Goal: Task Accomplishment & Management: Manage account settings

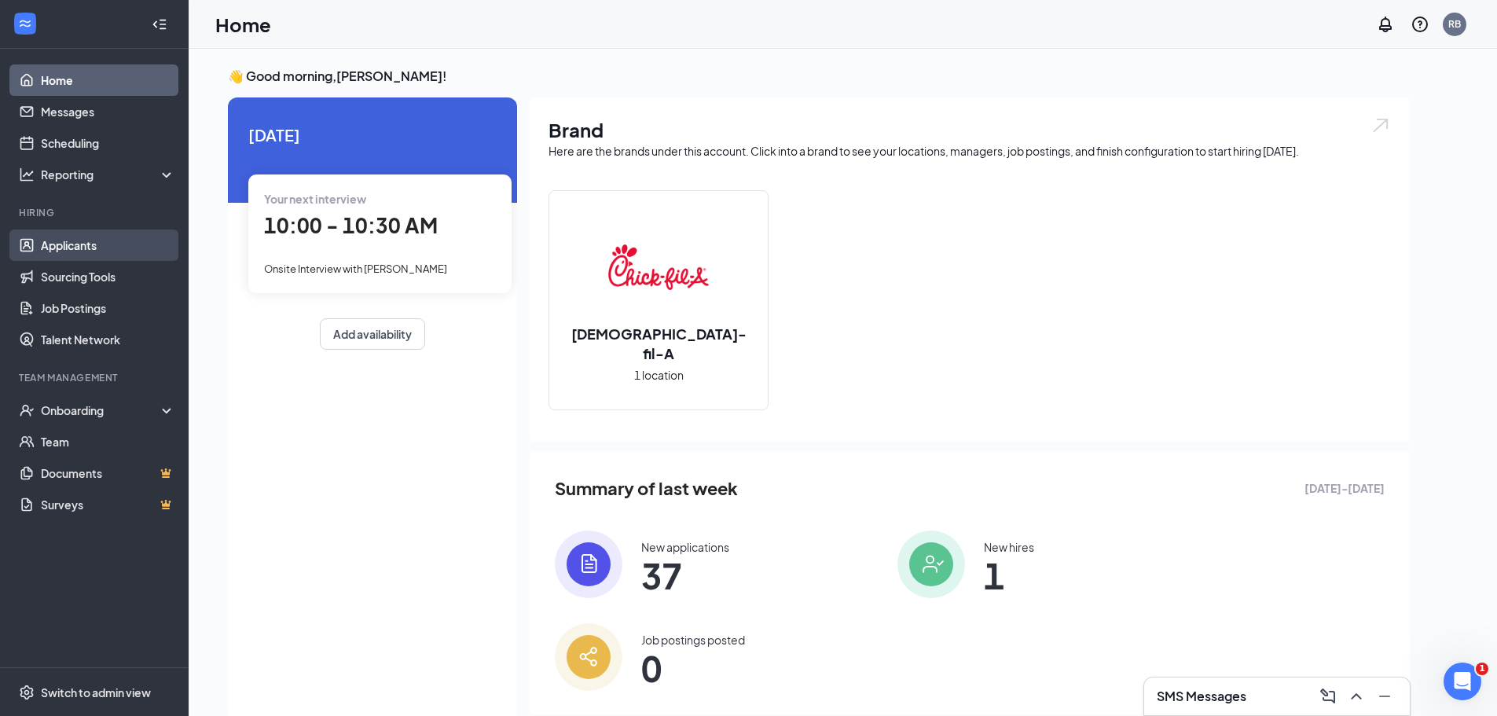
click at [119, 241] on link "Applicants" at bounding box center [108, 245] width 134 height 31
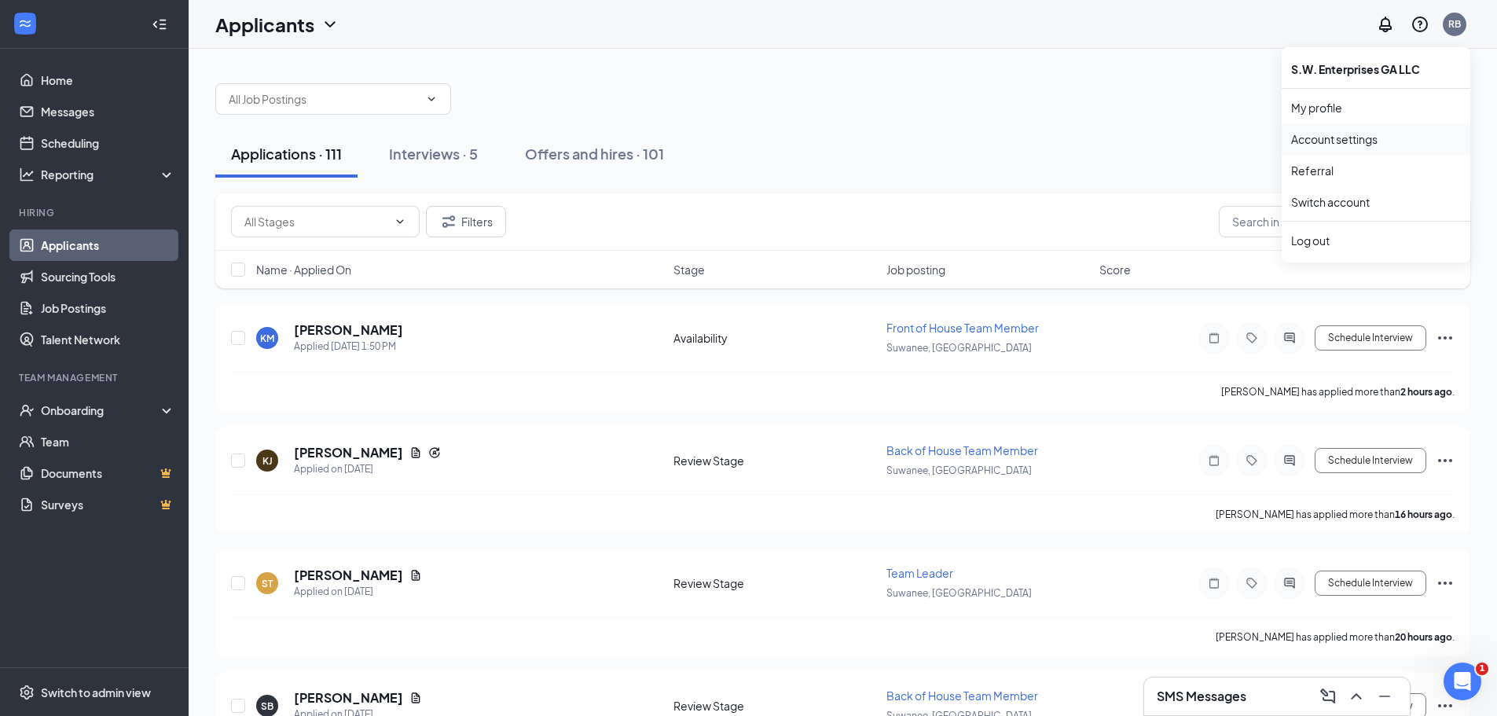
click at [1376, 142] on link "Account settings" at bounding box center [1376, 139] width 170 height 16
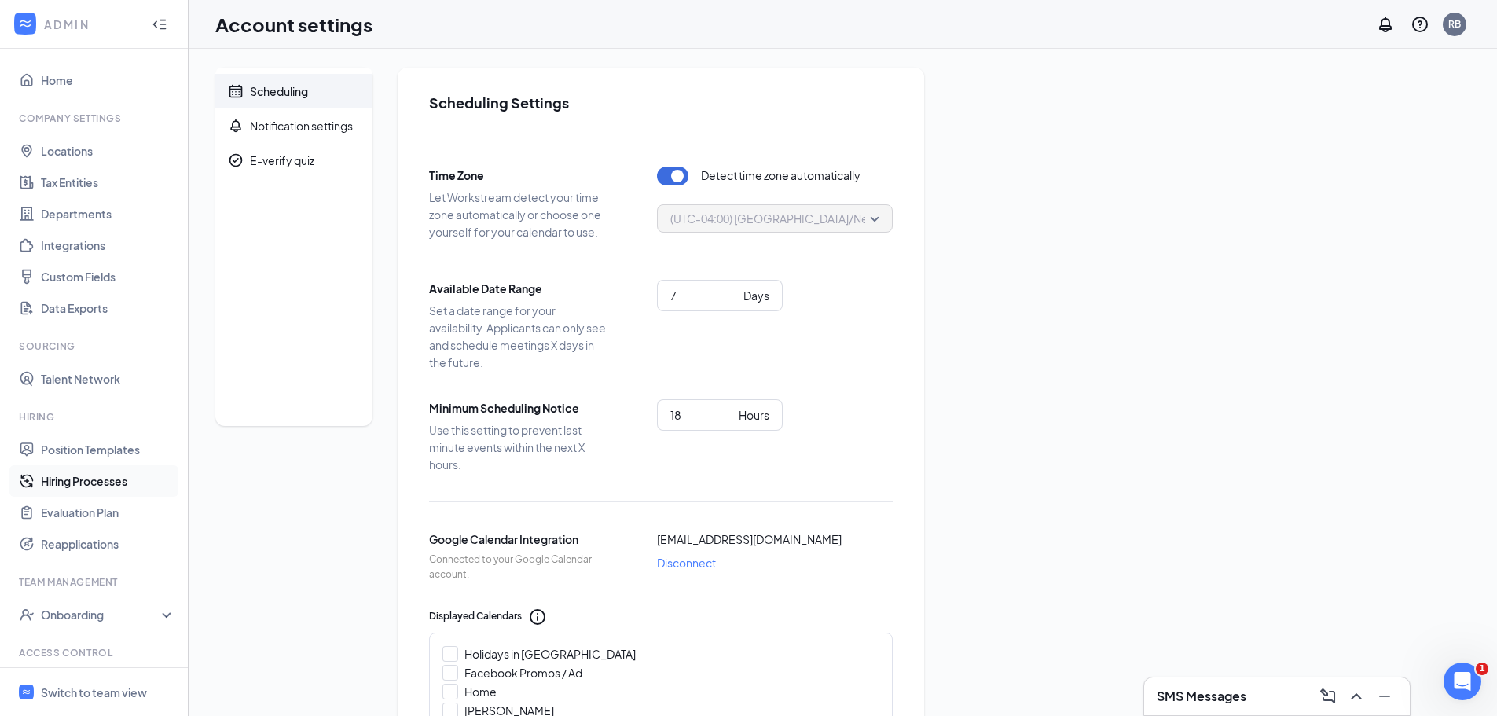
click at [119, 483] on link "Hiring Processes" at bounding box center [108, 480] width 134 height 31
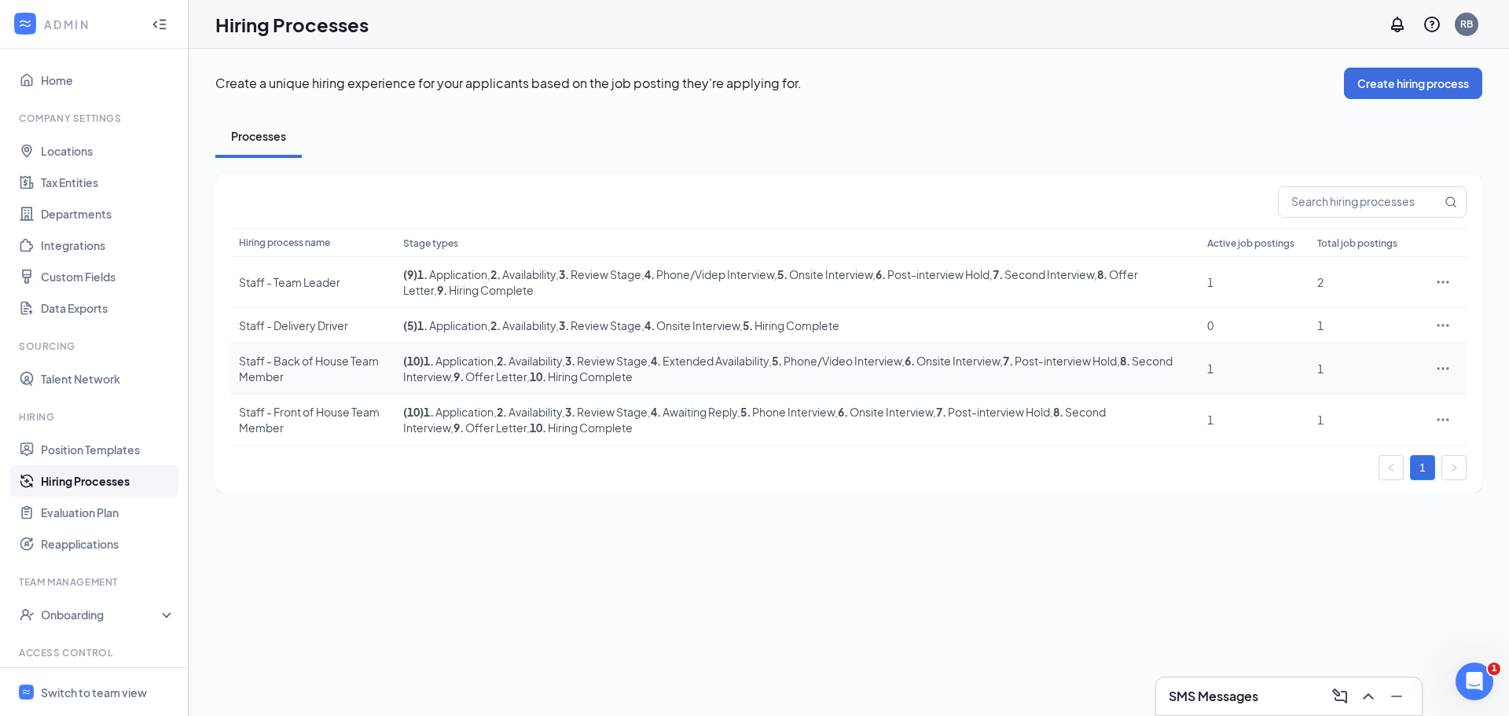
click at [1444, 369] on icon "Ellipses" at bounding box center [1444, 368] width 12 height 2
click at [1350, 399] on span "Edit" at bounding box center [1370, 400] width 135 height 17
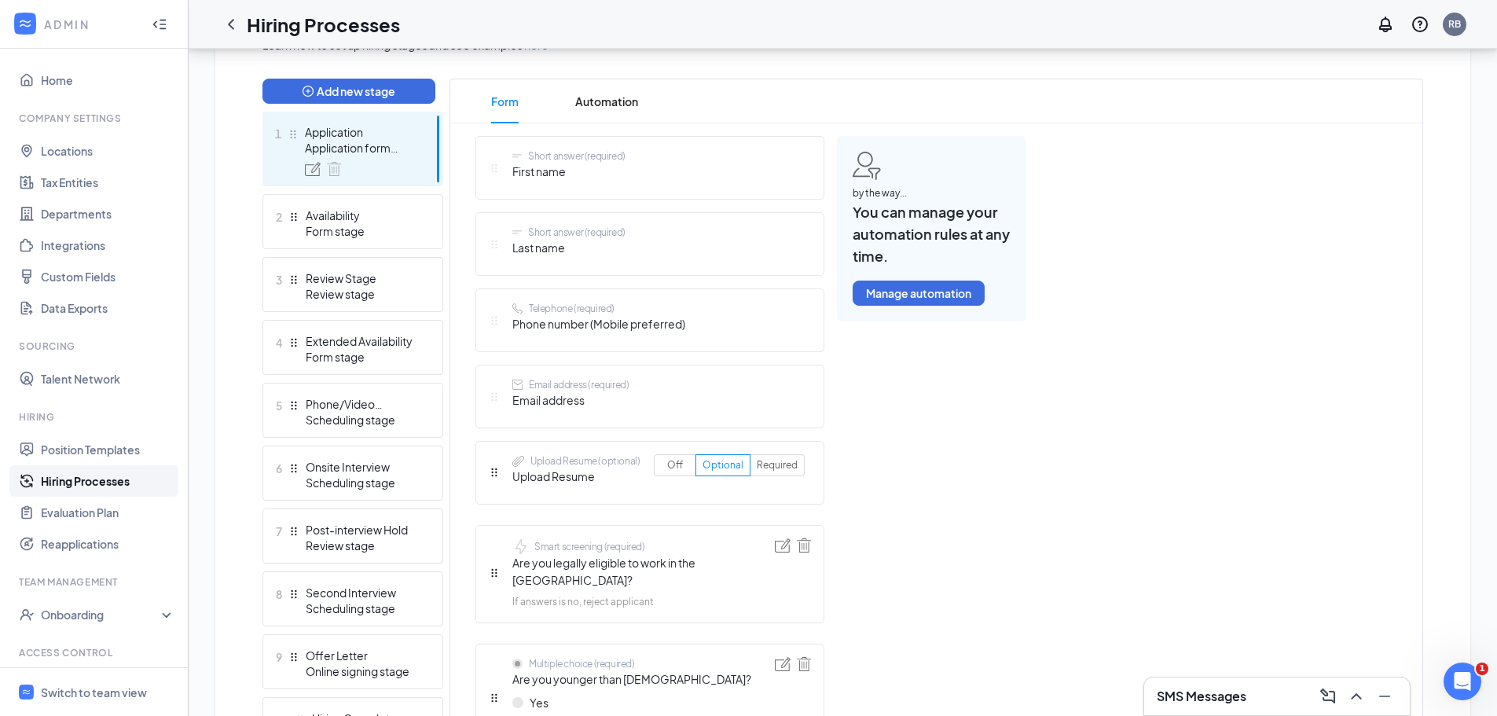
scroll to position [393, 0]
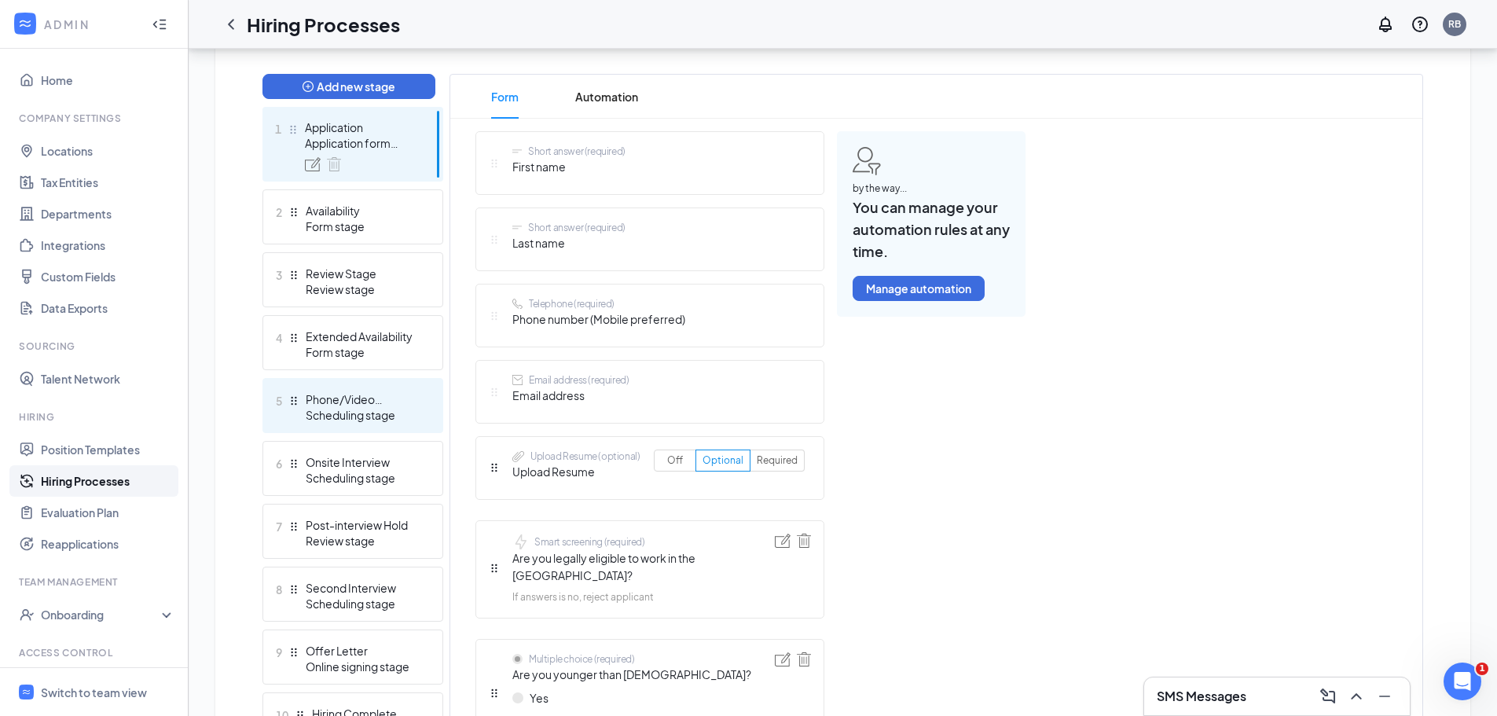
click at [353, 407] on div "Scheduling stage" at bounding box center [363, 415] width 115 height 16
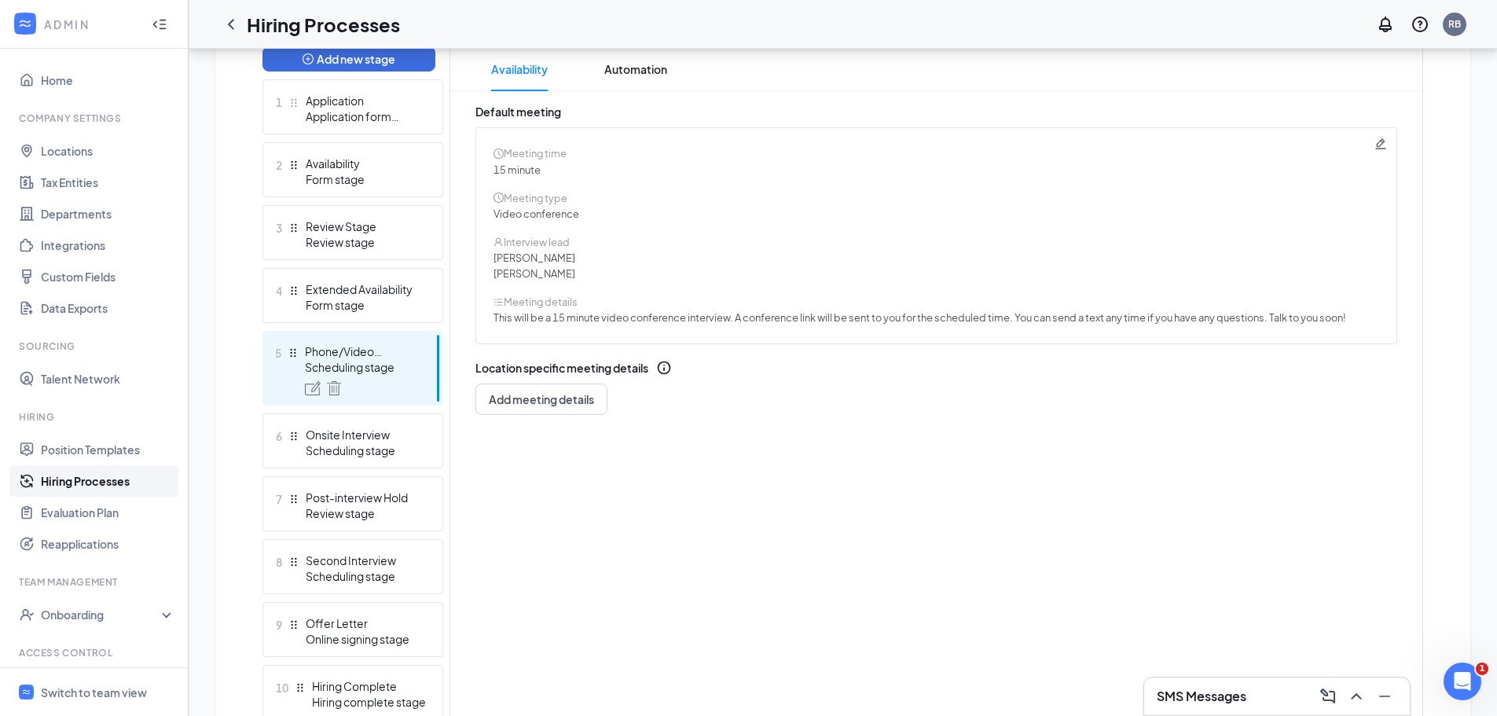
scroll to position [263, 0]
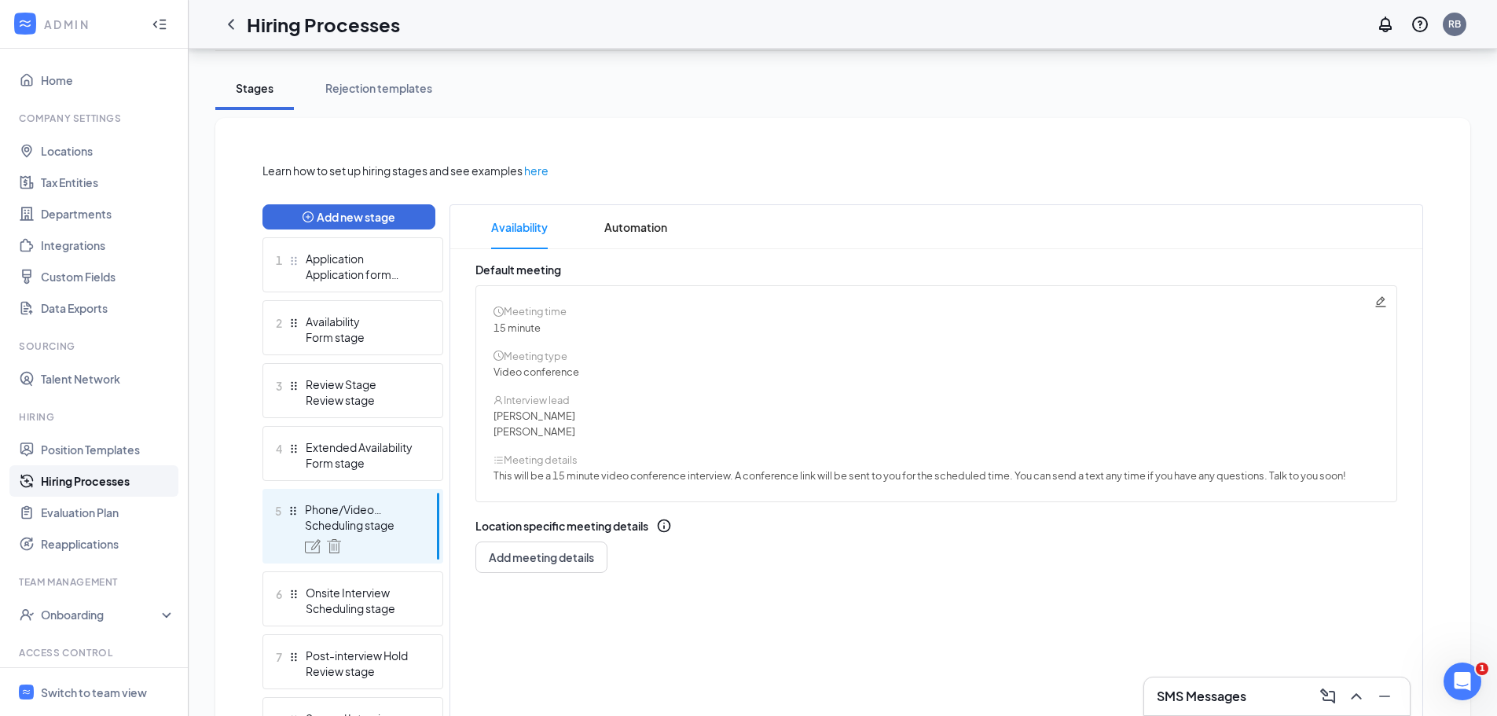
click at [1379, 303] on icon "Pencil" at bounding box center [1381, 302] width 13 height 13
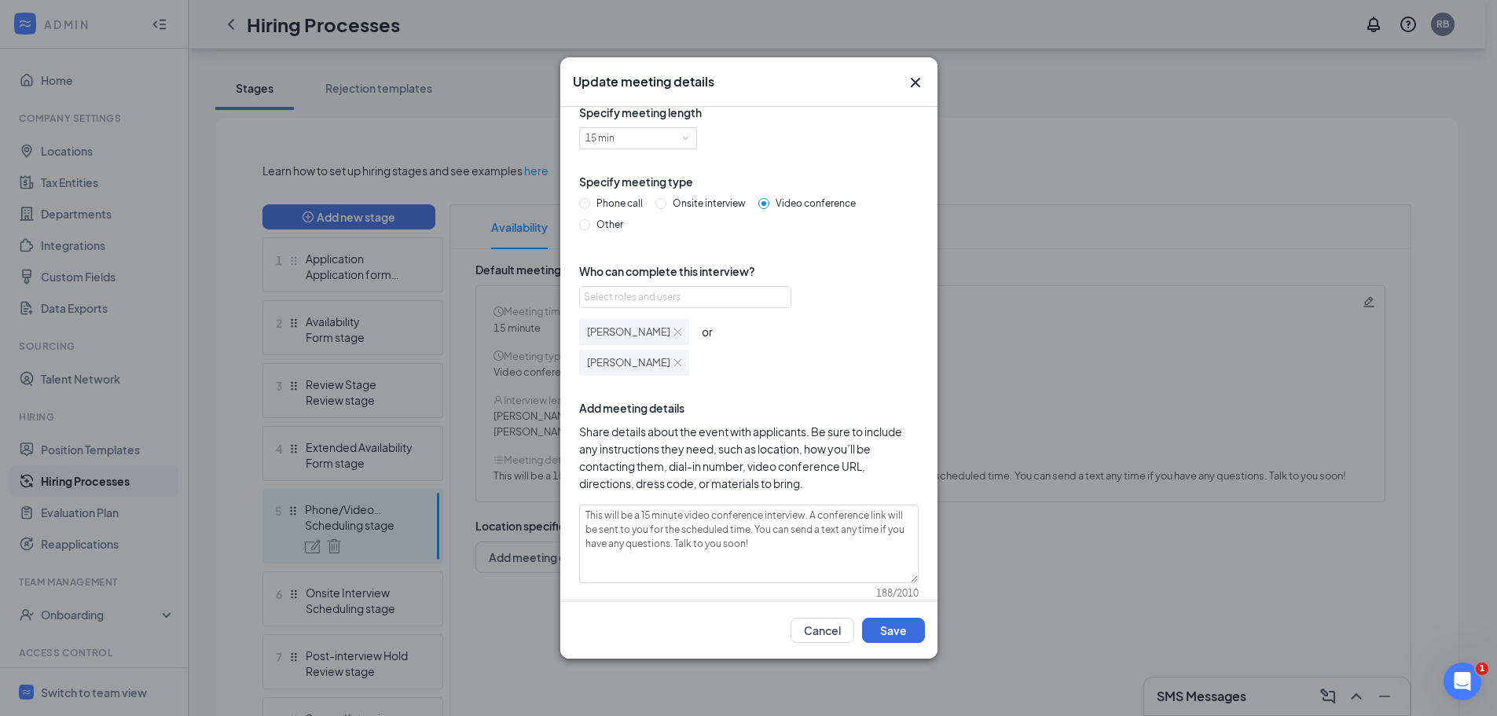
scroll to position [0, 0]
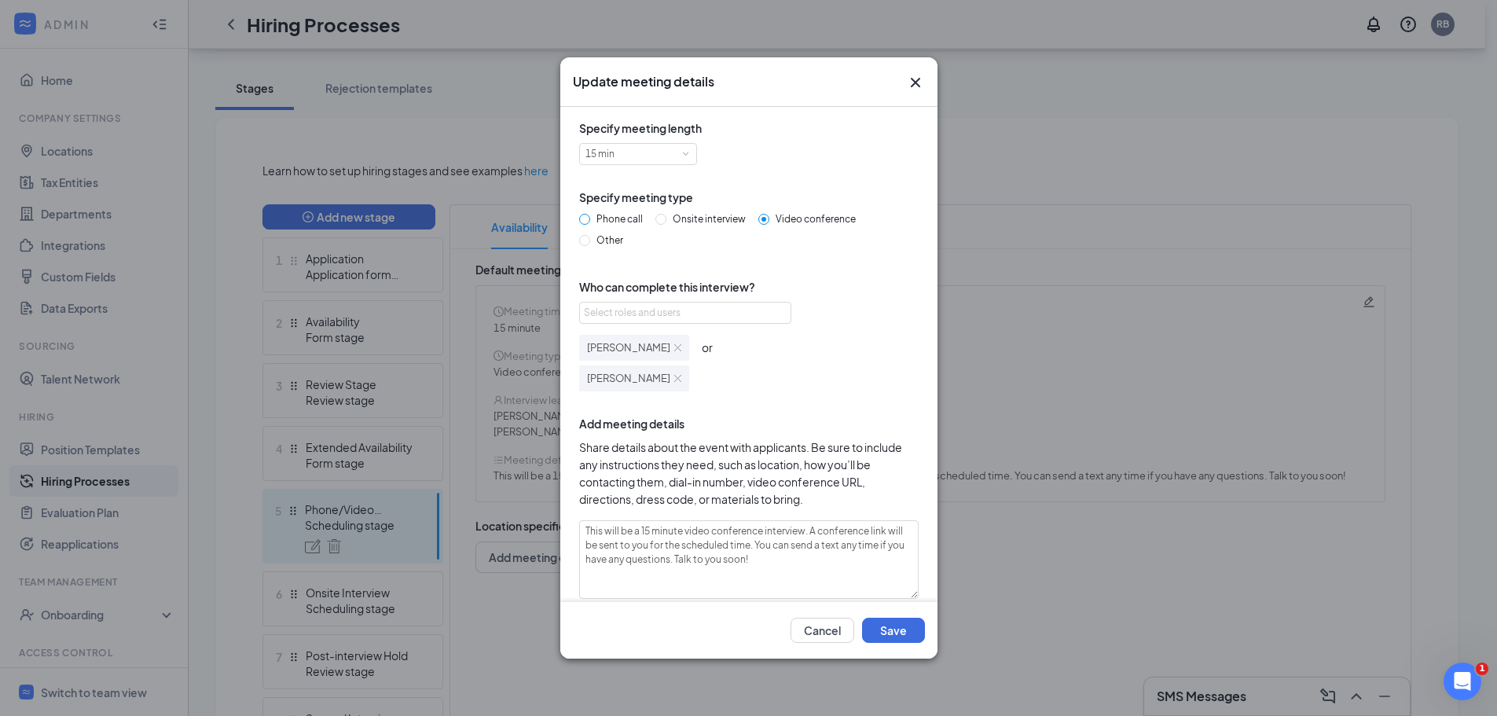
click at [585, 221] on input "Phone call" at bounding box center [584, 219] width 11 height 11
radio input "true"
radio input "false"
type textarea "This will be a 15 minute phone interview. We'll give you a call at your schedul…"
click at [764, 217] on input "Video conference" at bounding box center [763, 219] width 11 height 11
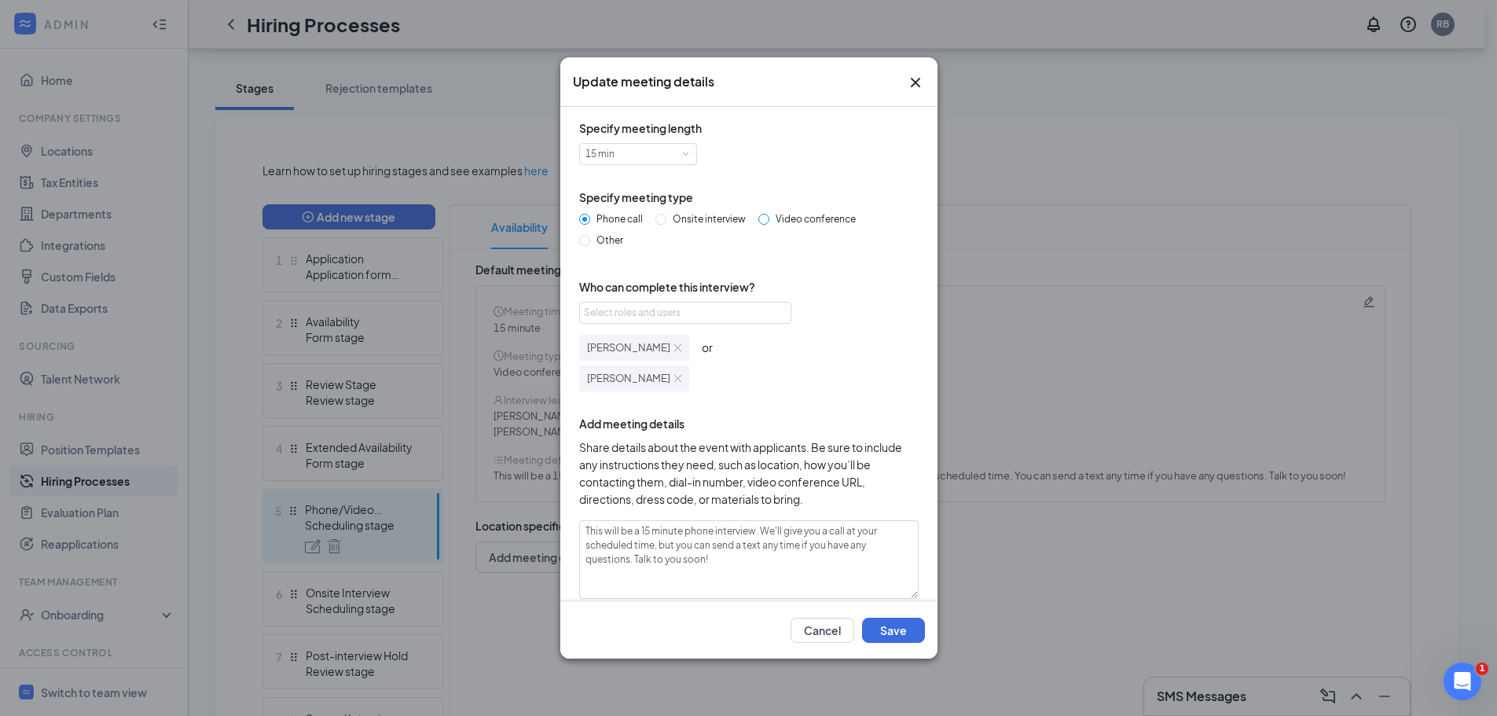
radio input "true"
radio input "false"
type textarea "This will be a 15 minute video conference interview. A conference link will be …"
click at [722, 303] on div "Select roles and users" at bounding box center [684, 313] width 201 height 20
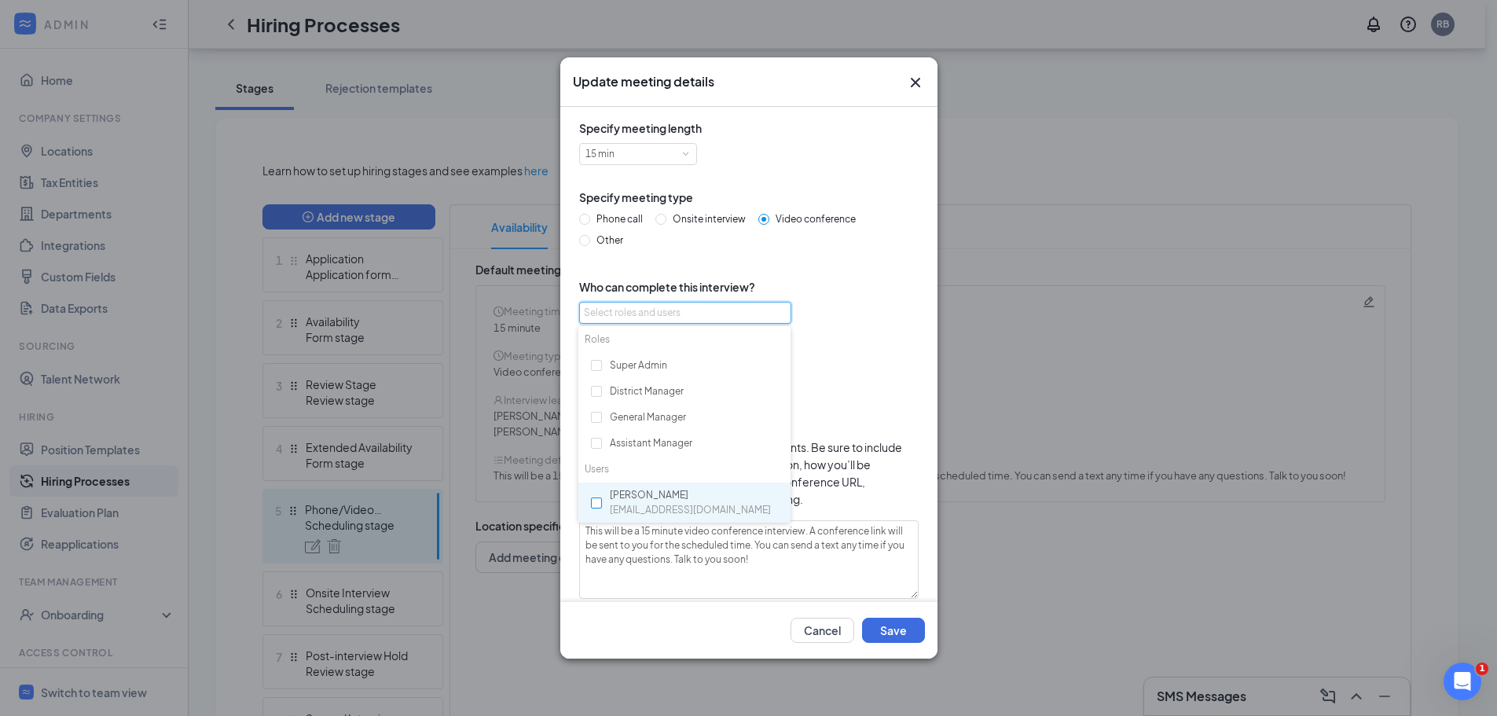
click at [599, 501] on input "checkbox" at bounding box center [596, 503] width 11 height 11
checkbox input "true"
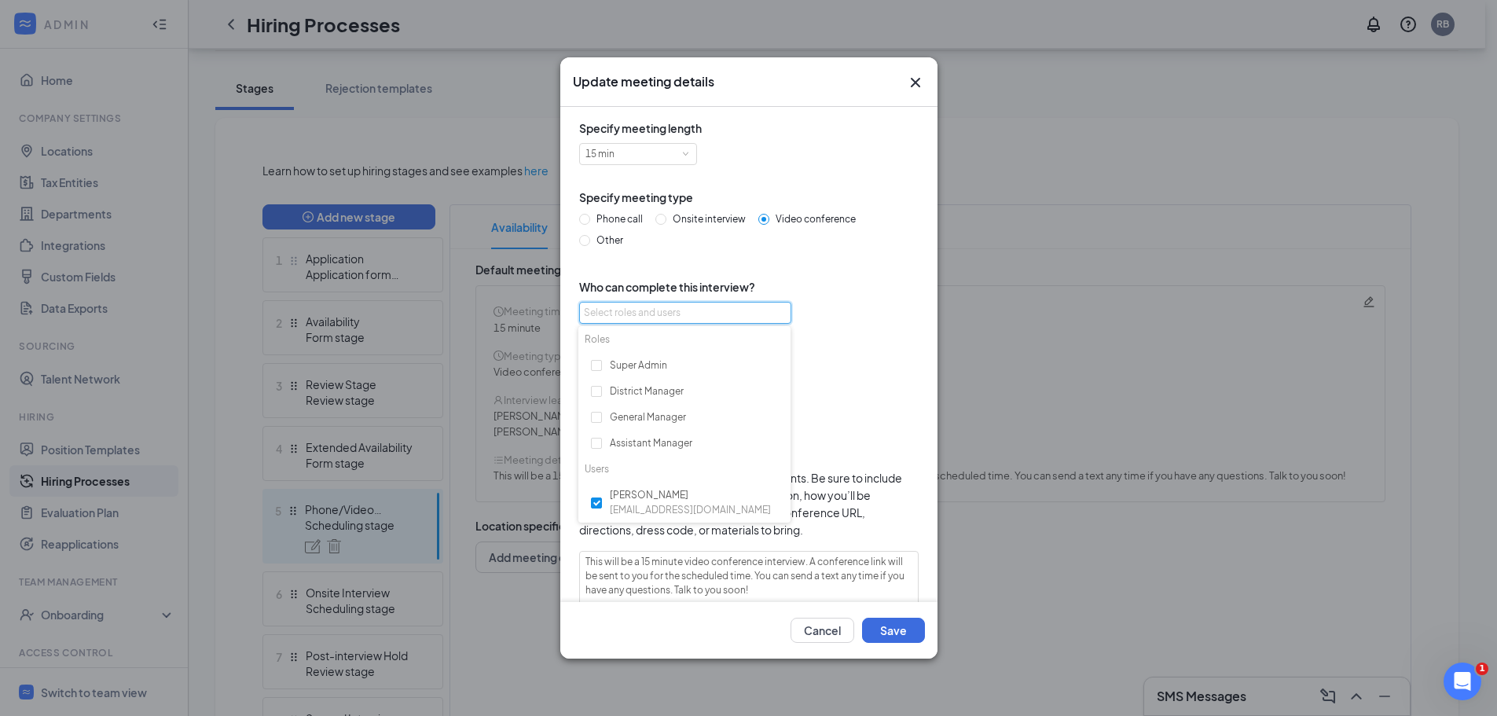
click at [839, 388] on div "[PERSON_NAME] or [DEMOGRAPHIC_DATA][PERSON_NAME] or [PERSON_NAME]" at bounding box center [749, 376] width 340 height 92
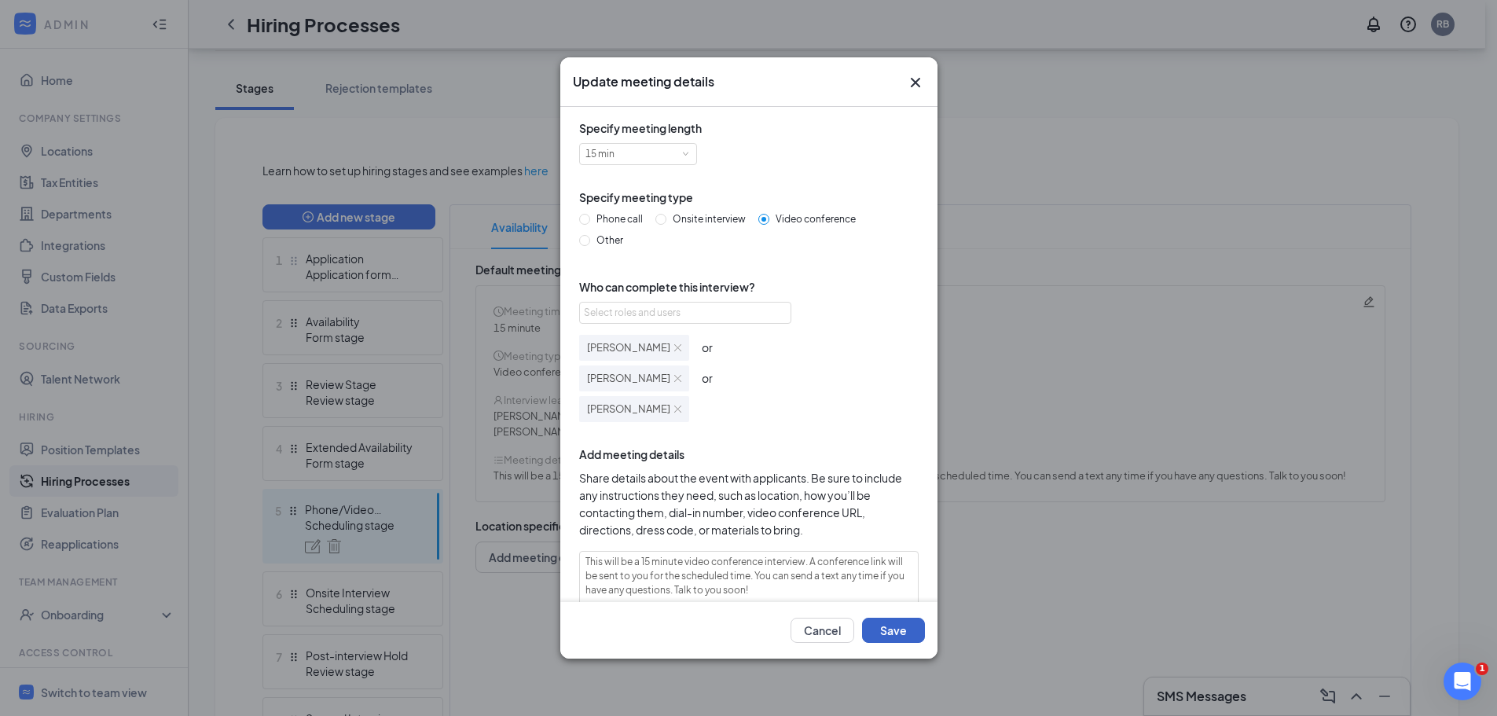
click at [903, 621] on button "Save" at bounding box center [893, 630] width 63 height 25
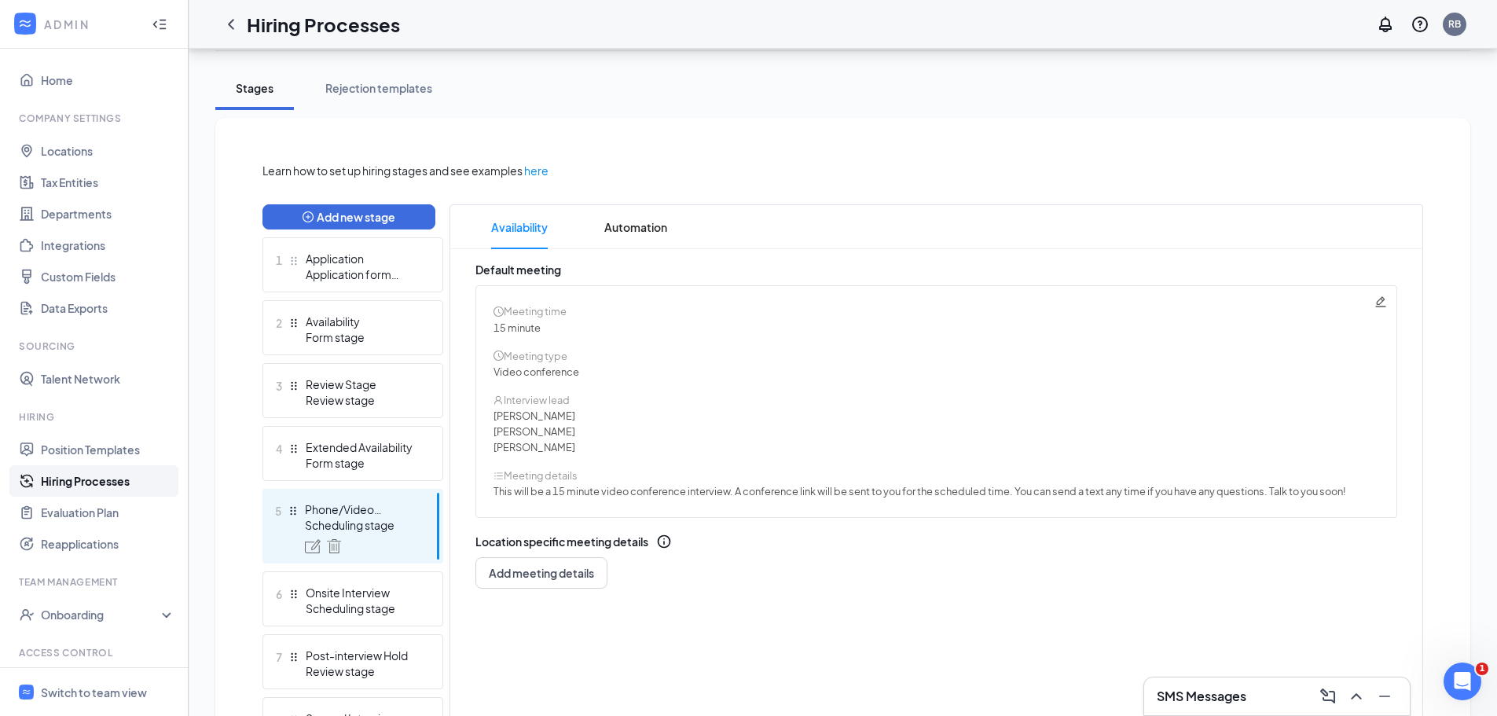
click at [1148, 106] on div "Stages Rejection templates" at bounding box center [842, 88] width 1255 height 43
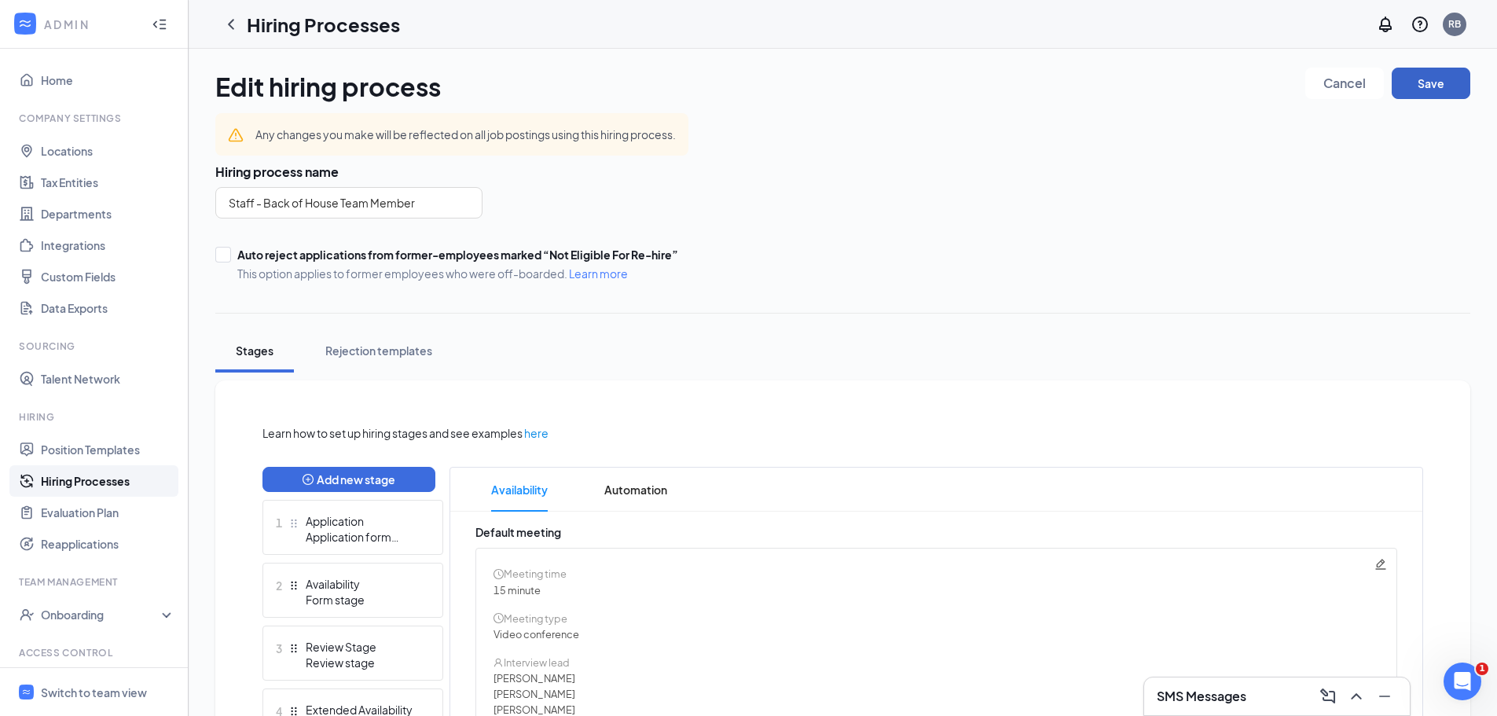
click at [1453, 94] on button "Save" at bounding box center [1431, 83] width 79 height 31
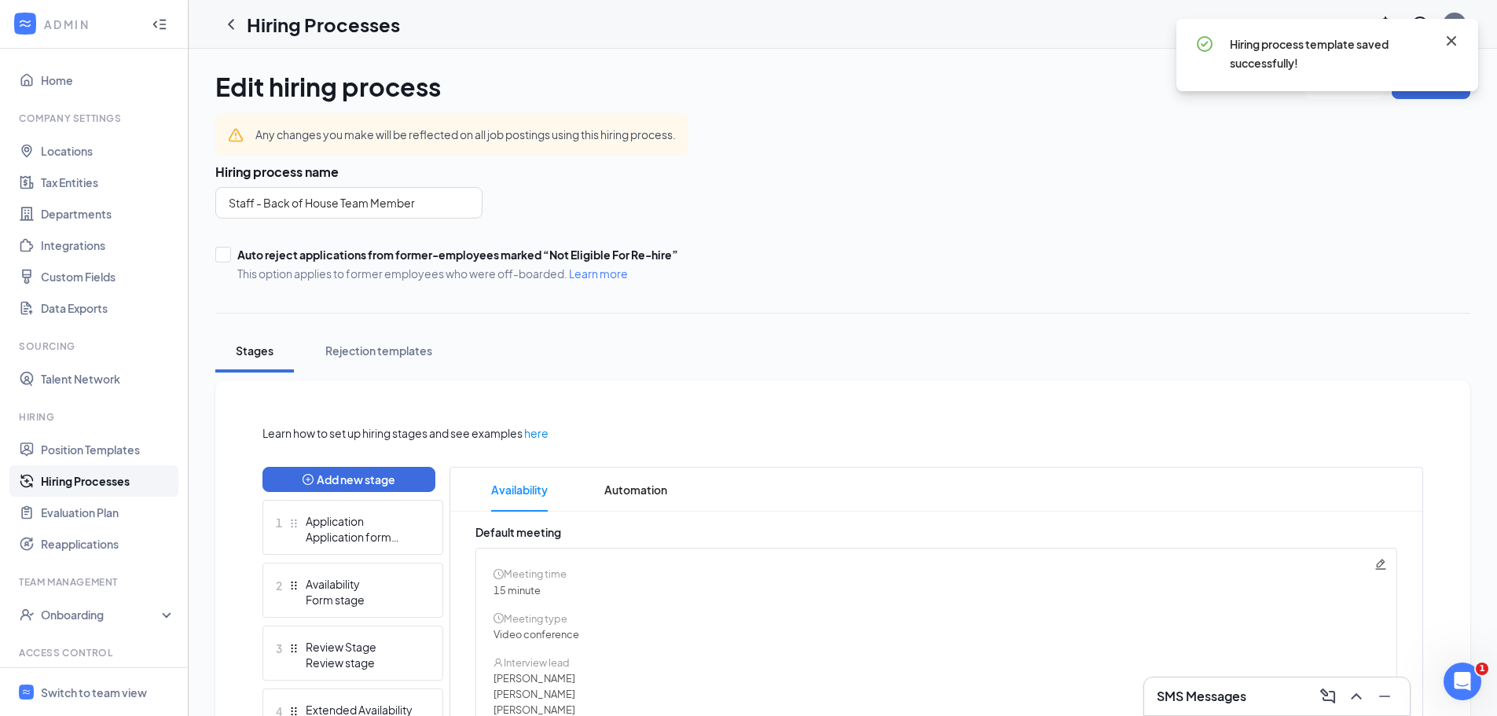
click at [1450, 35] on icon "Cross" at bounding box center [1451, 40] width 19 height 19
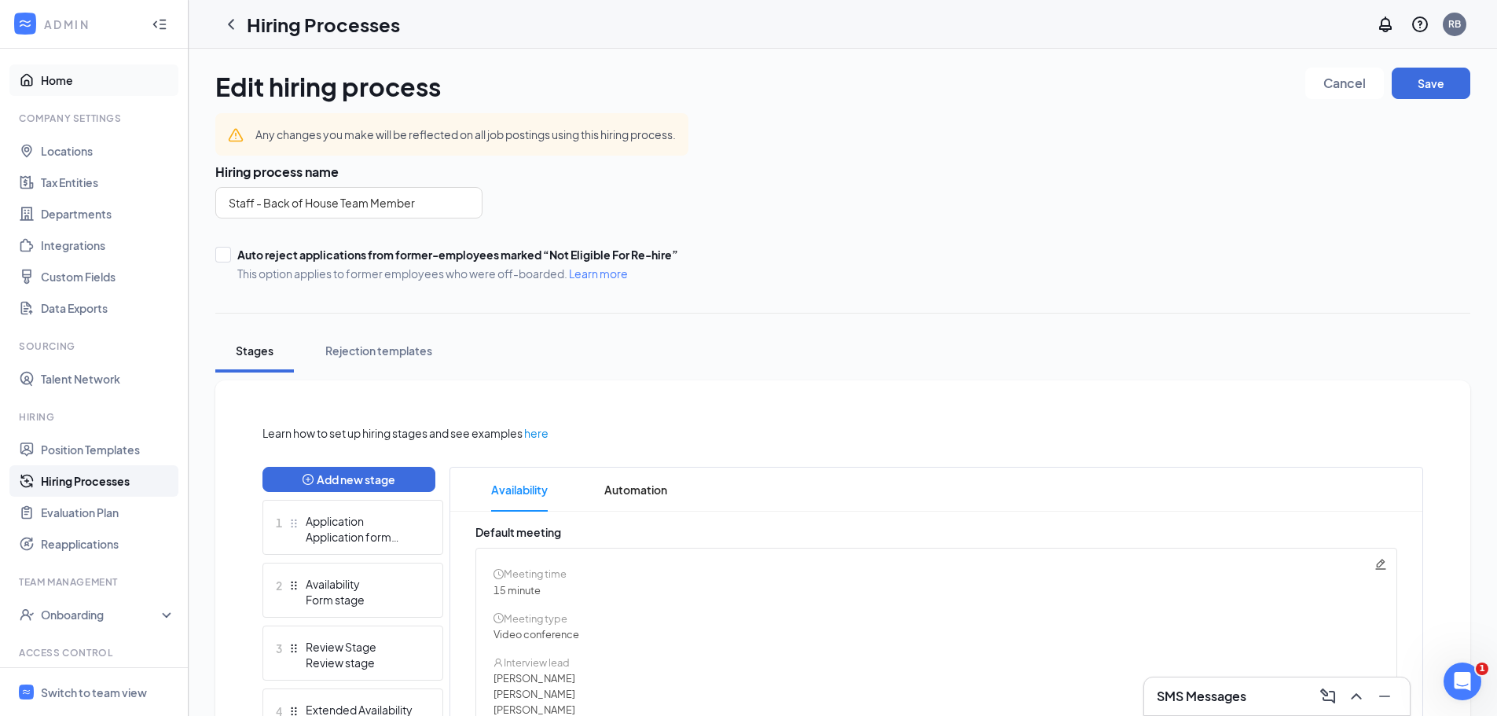
click at [70, 83] on link "Home" at bounding box center [108, 79] width 134 height 31
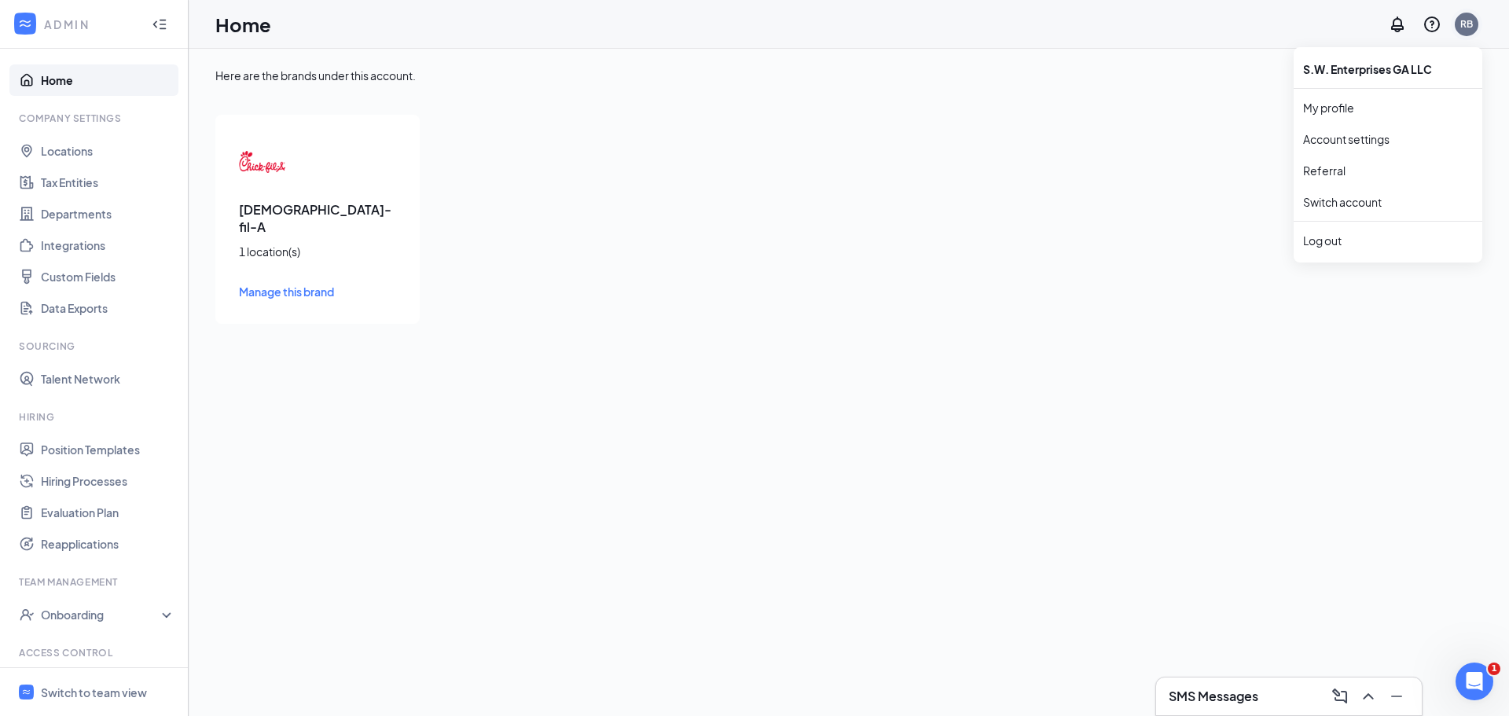
click at [1470, 23] on div "RB" at bounding box center [1466, 23] width 13 height 13
click at [646, 453] on div "Here are the brands under this account. [DEMOGRAPHIC_DATA]-fil-A 1 location(s) …" at bounding box center [849, 382] width 1320 height 667
click at [89, 698] on div "Switch to team view" at bounding box center [94, 693] width 106 height 16
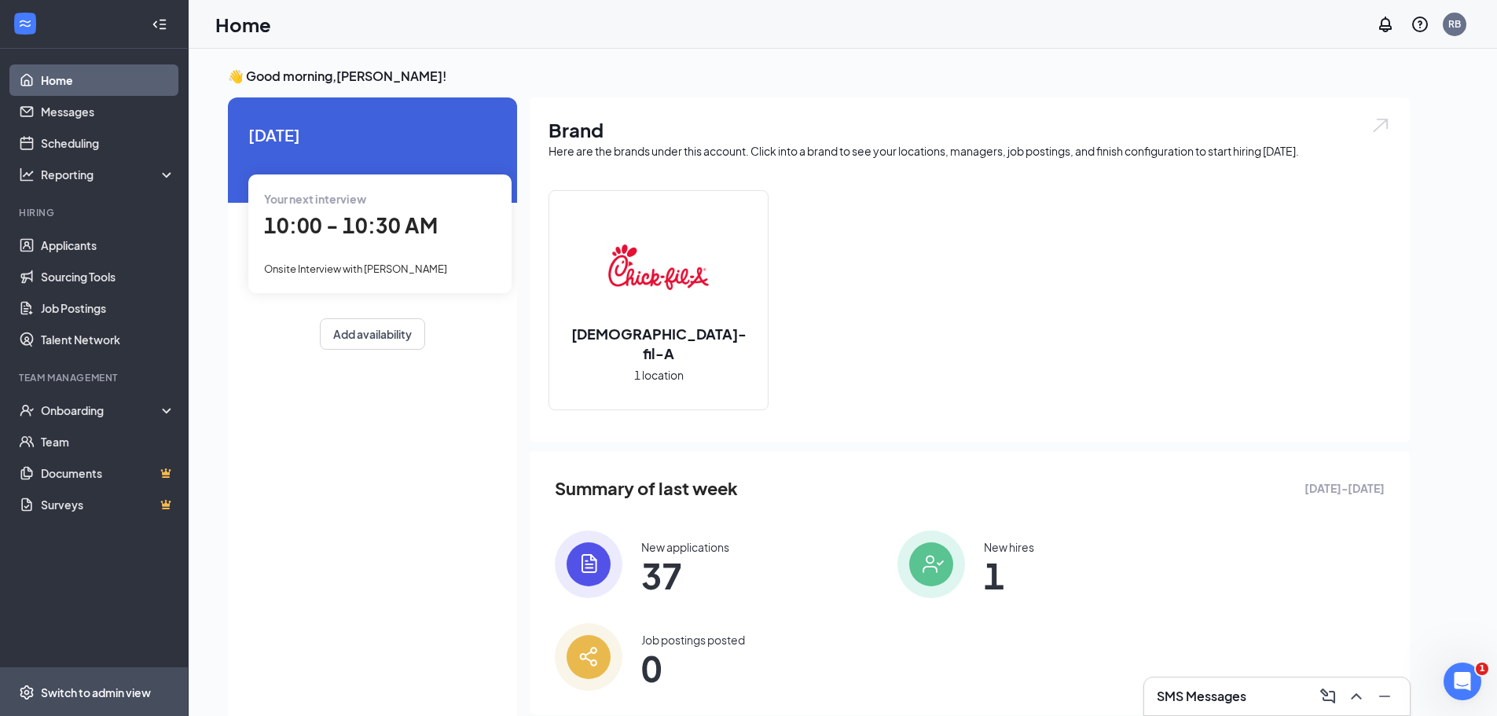
click at [88, 692] on div "Switch to admin view" at bounding box center [96, 693] width 110 height 16
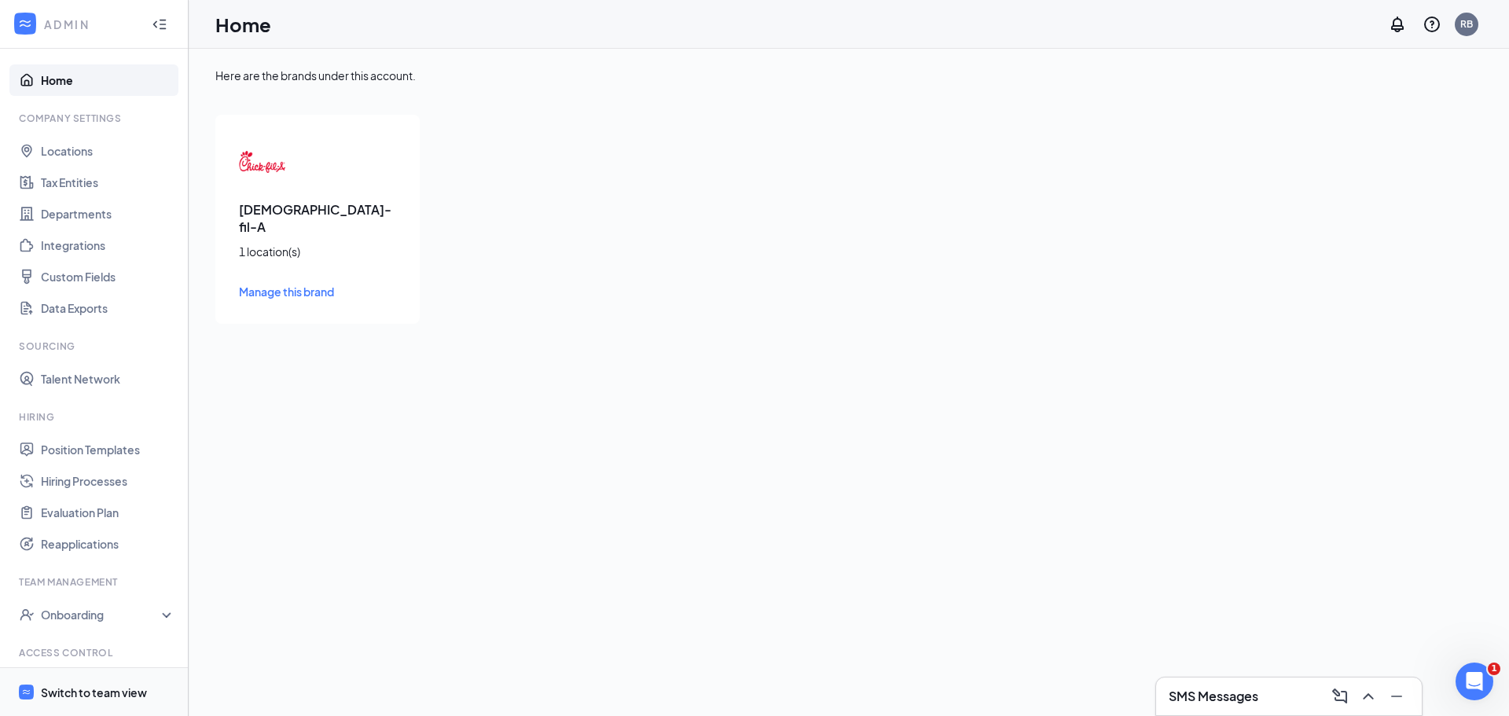
click at [109, 680] on span "Switch to team view" at bounding box center [108, 692] width 134 height 48
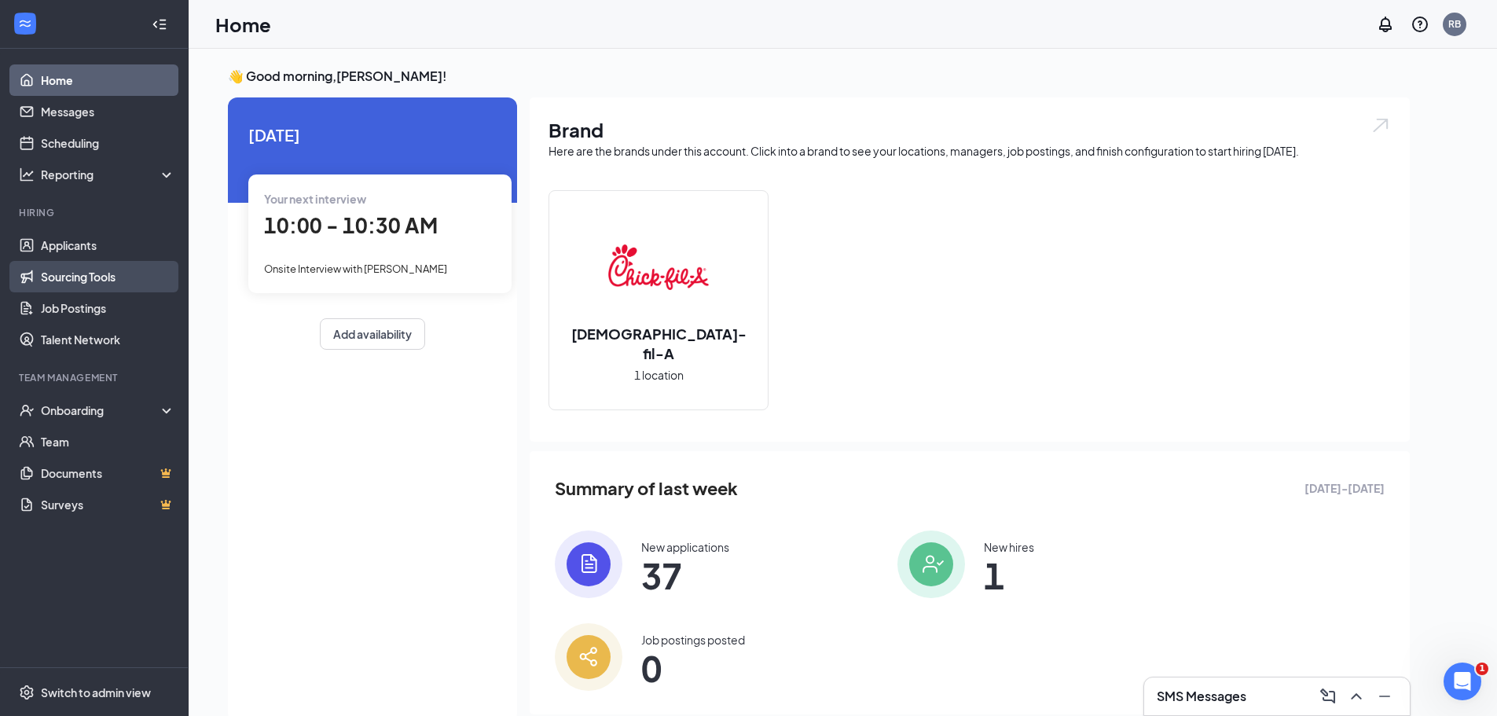
click at [72, 265] on link "Sourcing Tools" at bounding box center [108, 276] width 134 height 31
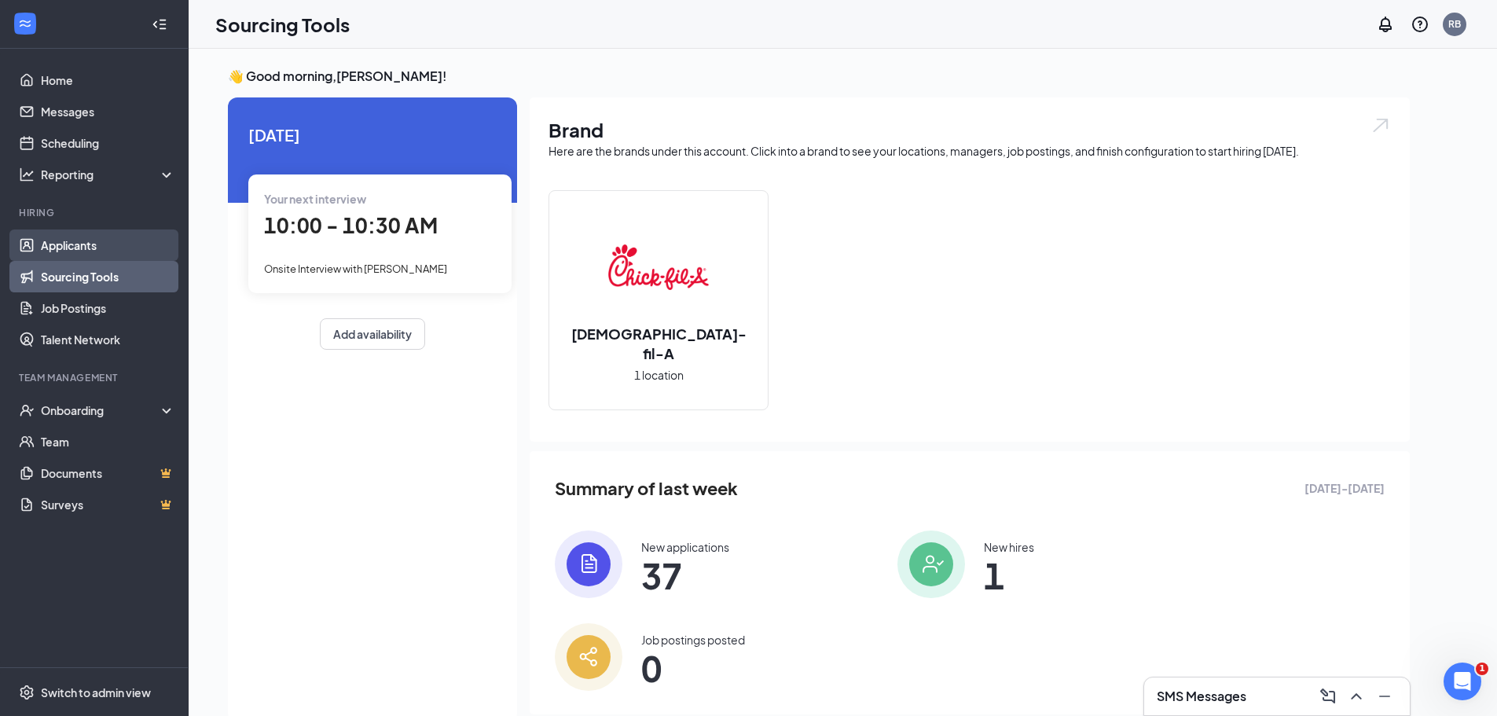
click at [77, 243] on link "Applicants" at bounding box center [108, 245] width 134 height 31
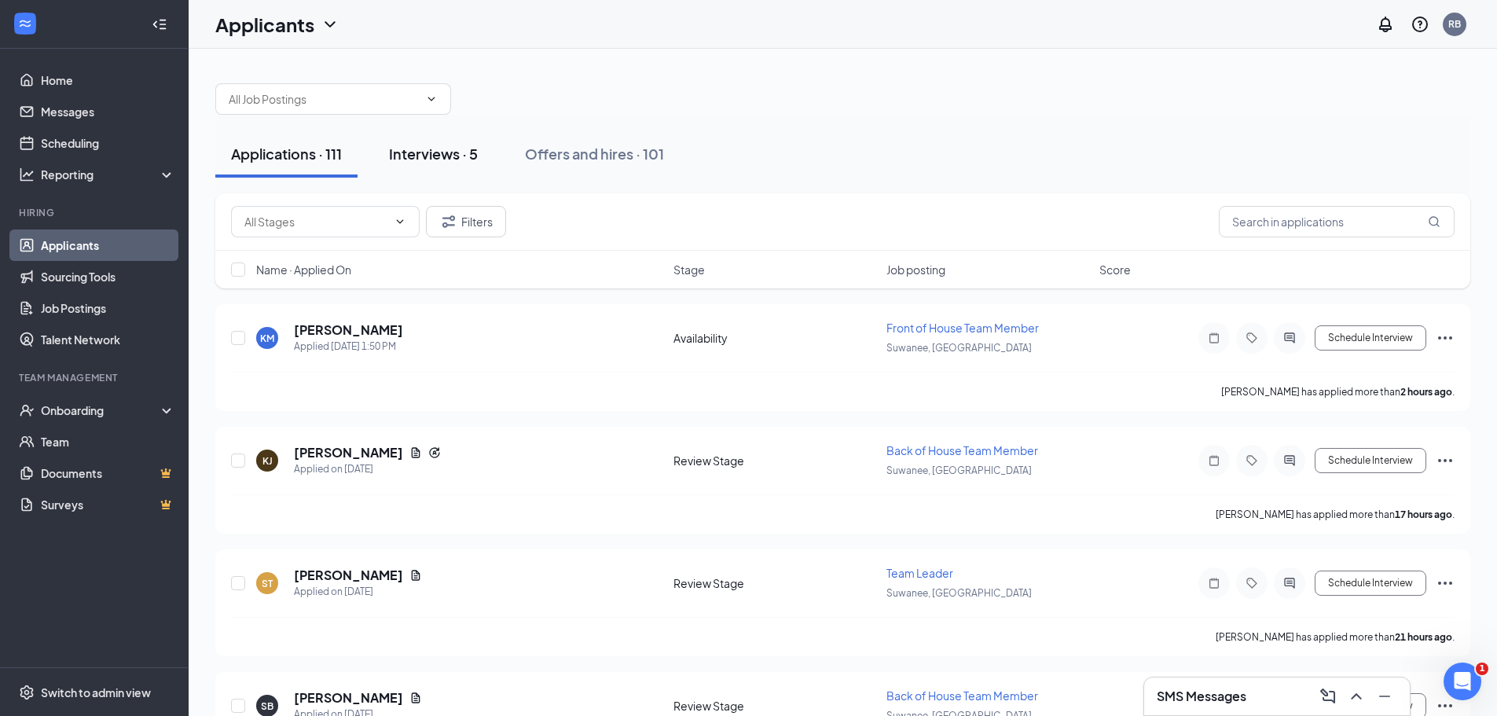
click at [449, 167] on button "Interviews · 5" at bounding box center [433, 153] width 120 height 47
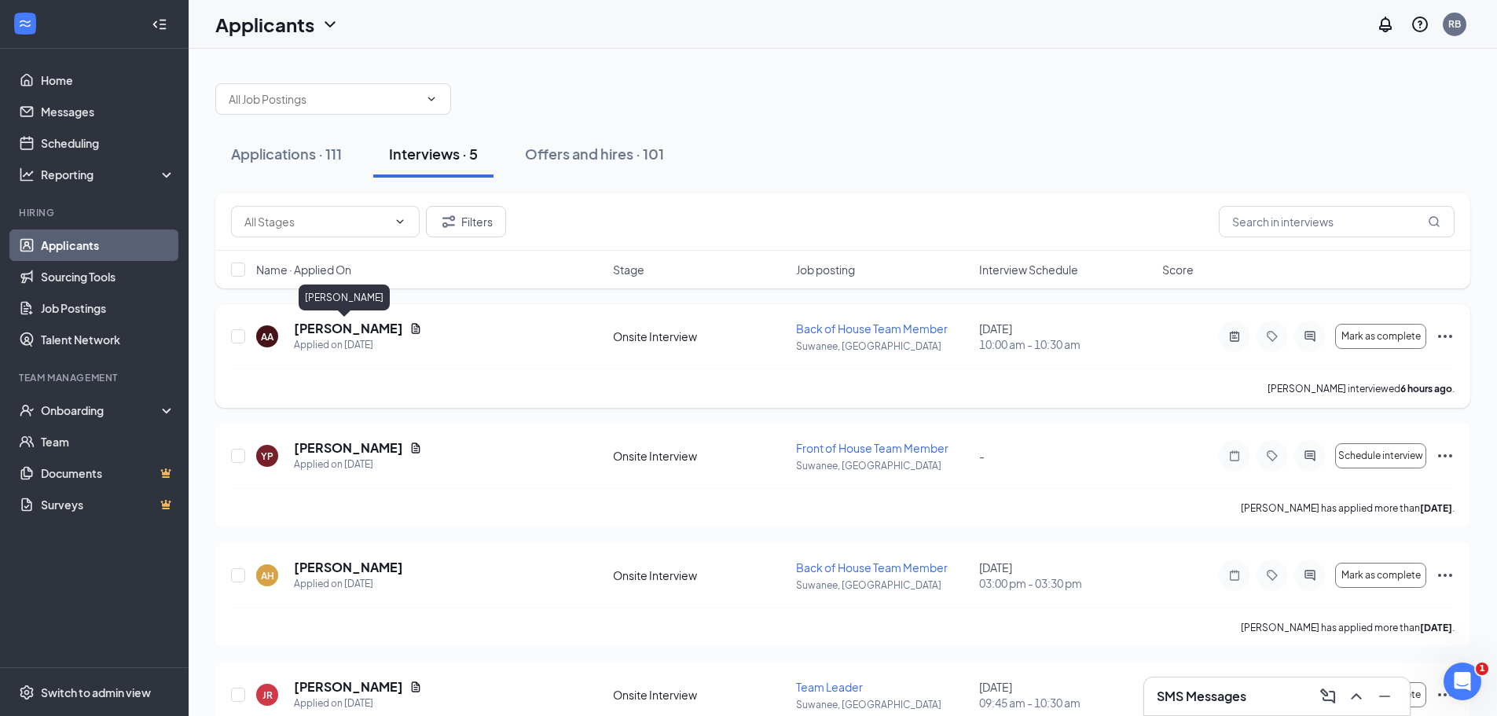
click at [323, 330] on h5 "[PERSON_NAME]" at bounding box center [348, 328] width 109 height 17
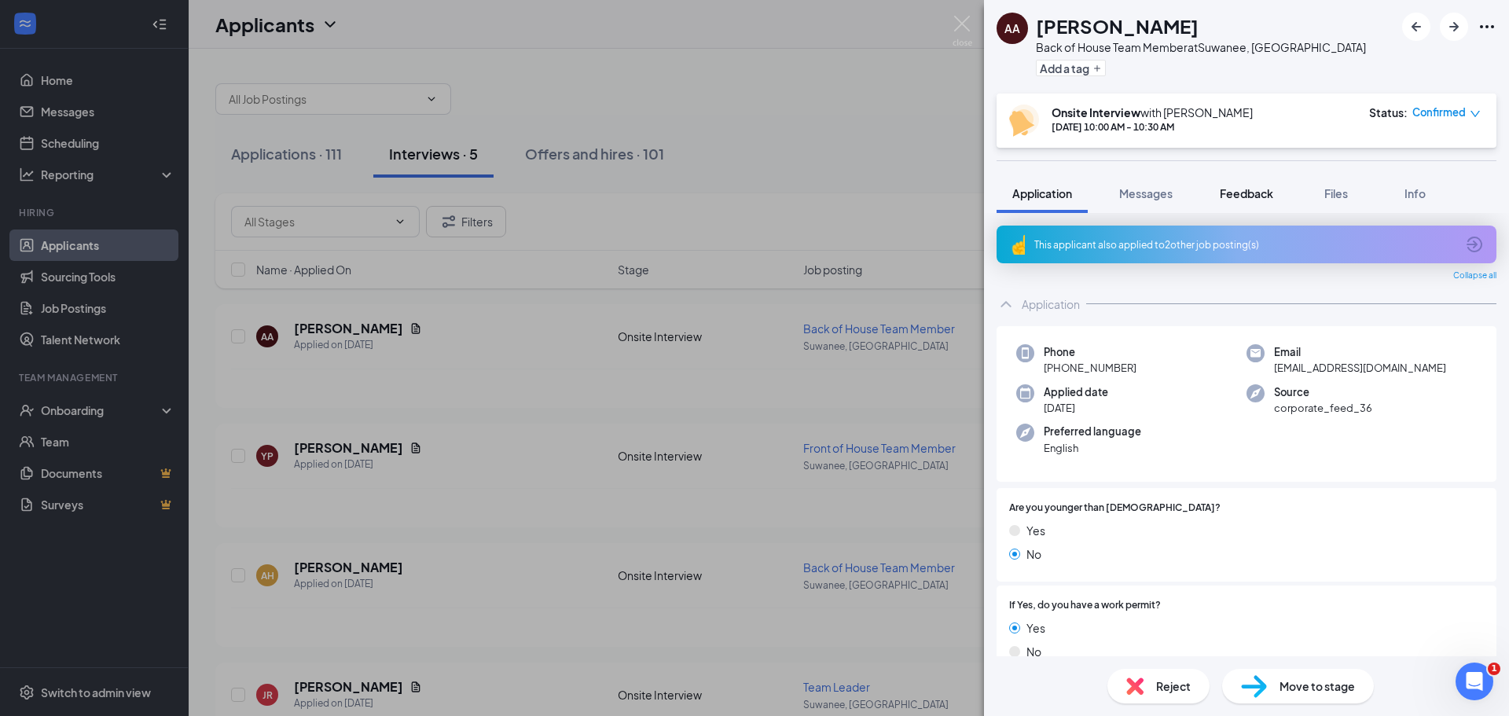
click at [1249, 185] on div "Feedback" at bounding box center [1246, 193] width 53 height 16
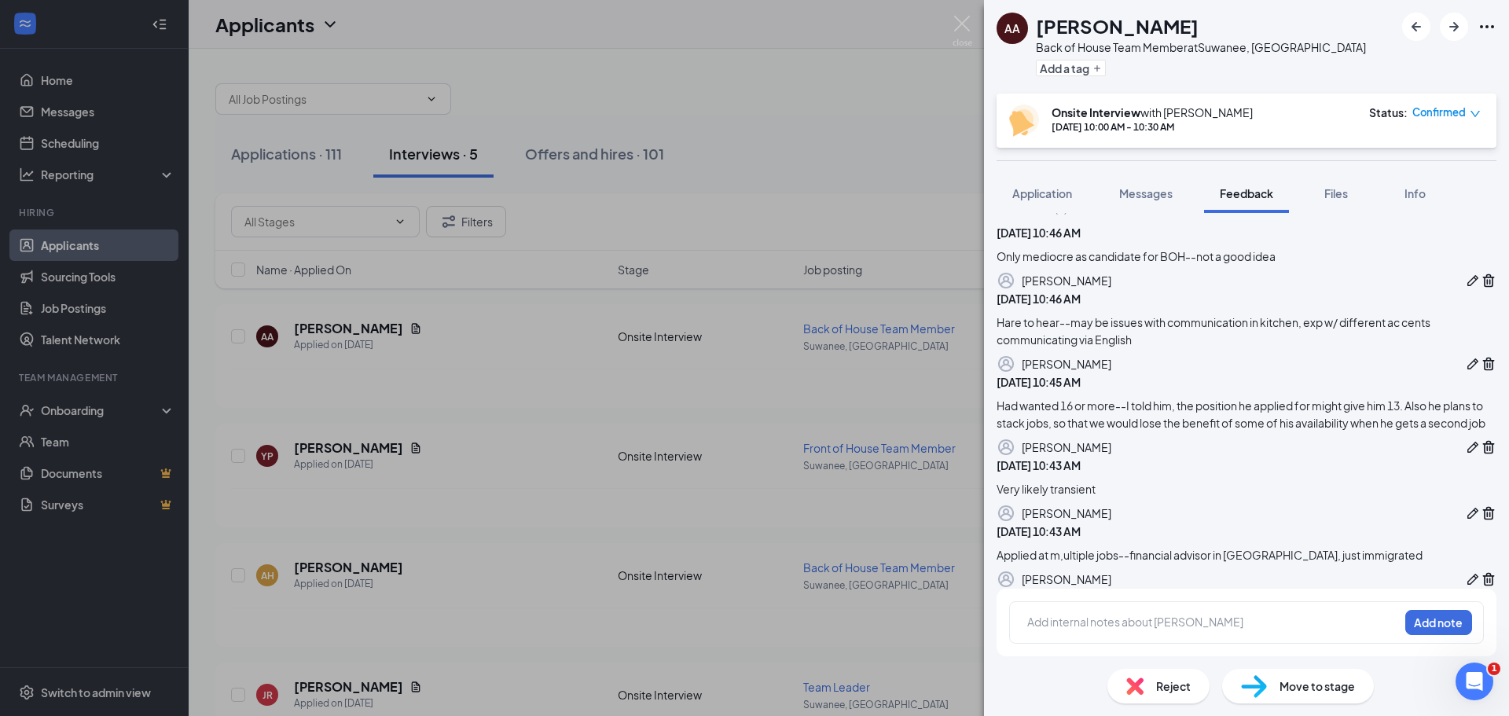
scroll to position [313, 0]
click at [681, 79] on div "AA [PERSON_NAME] Back of House Team Member at [GEOGRAPHIC_DATA], [GEOGRAPHIC_DA…" at bounding box center [754, 358] width 1509 height 716
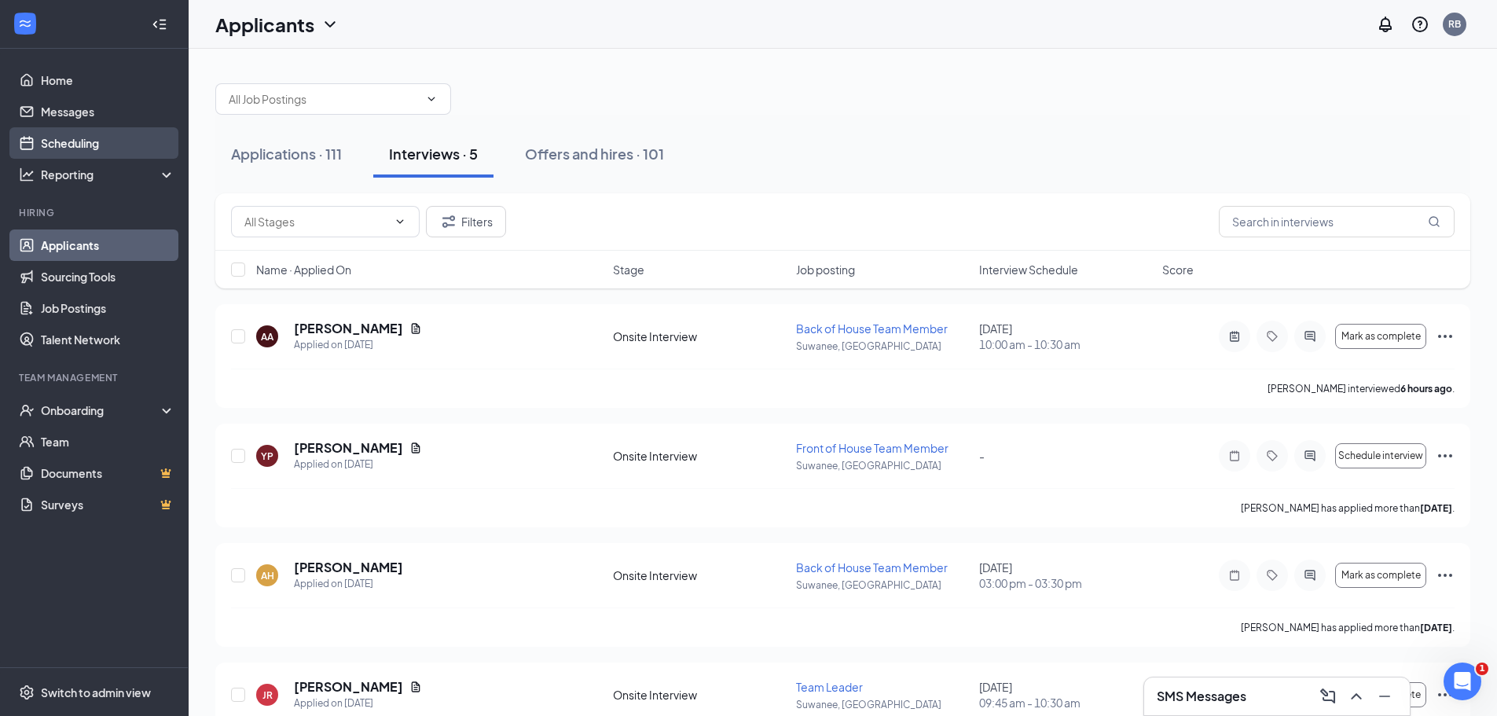
click at [75, 141] on link "Scheduling" at bounding box center [108, 142] width 134 height 31
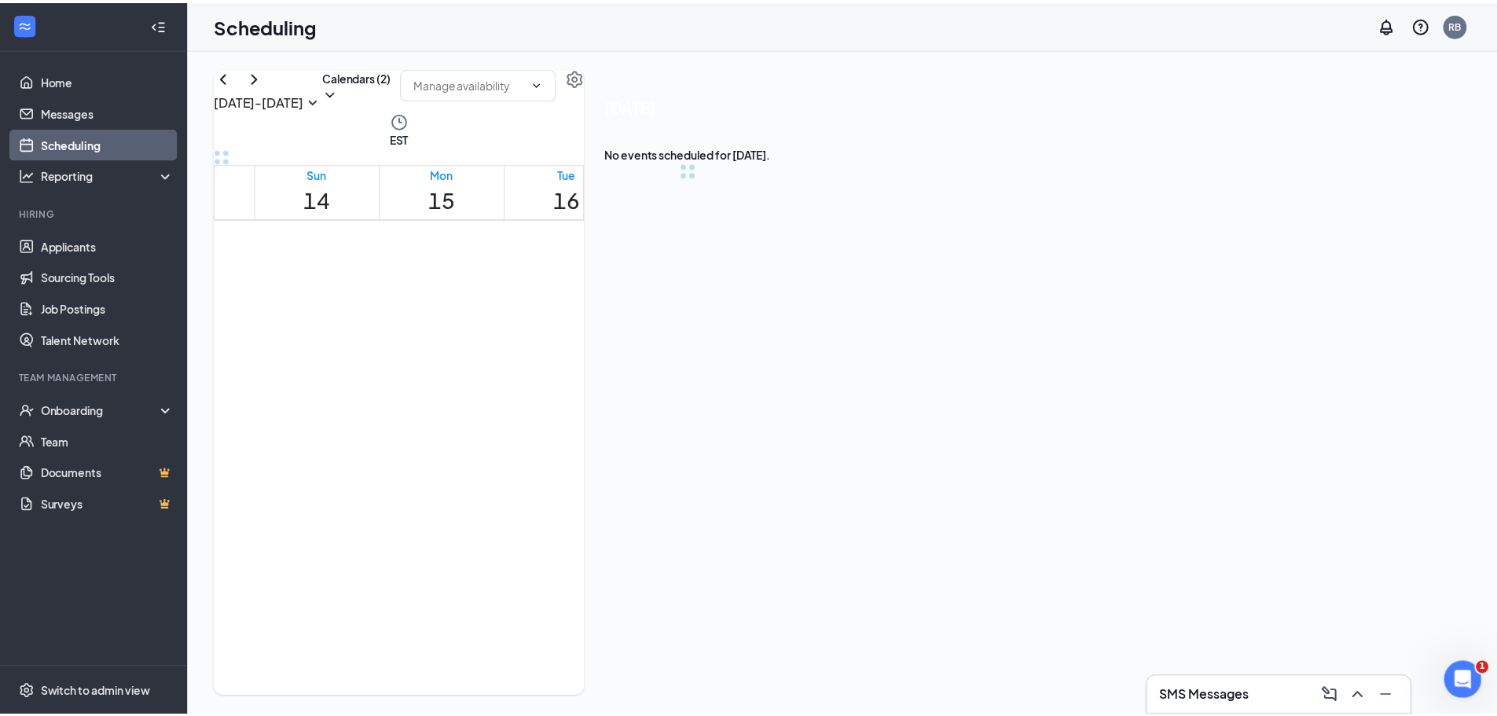
scroll to position [773, 0]
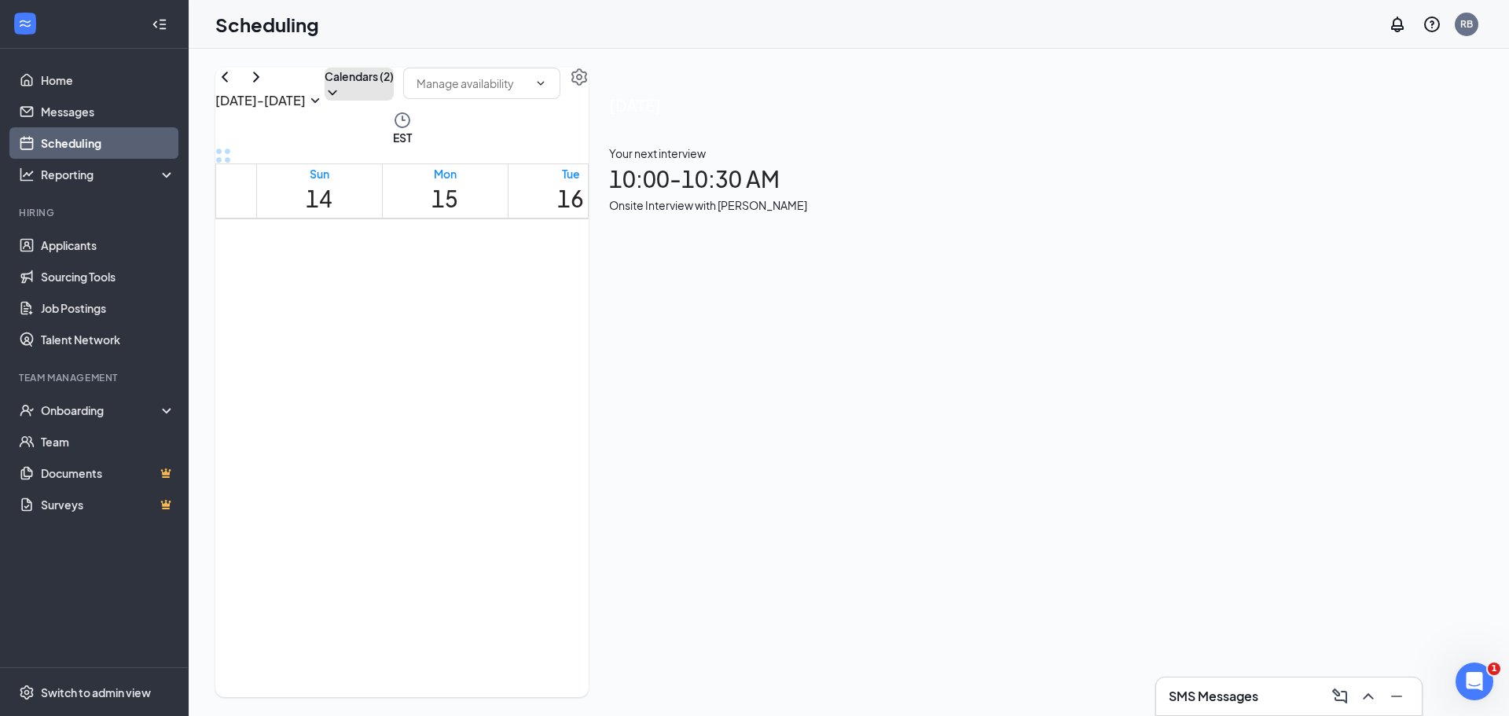
click at [340, 101] on icon "ChevronDown" at bounding box center [333, 93] width 16 height 16
click at [1043, 55] on div "[DATE] - [DATE] Calendars (2) EST Sun 14 Mon 15 Tue 16 Wed 17 Thu 18 Fri 19 Sat…" at bounding box center [849, 382] width 1320 height 667
click at [547, 90] on icon "ChevronDown" at bounding box center [540, 83] width 13 height 13
click at [340, 101] on icon "ChevronDown" at bounding box center [333, 93] width 16 height 16
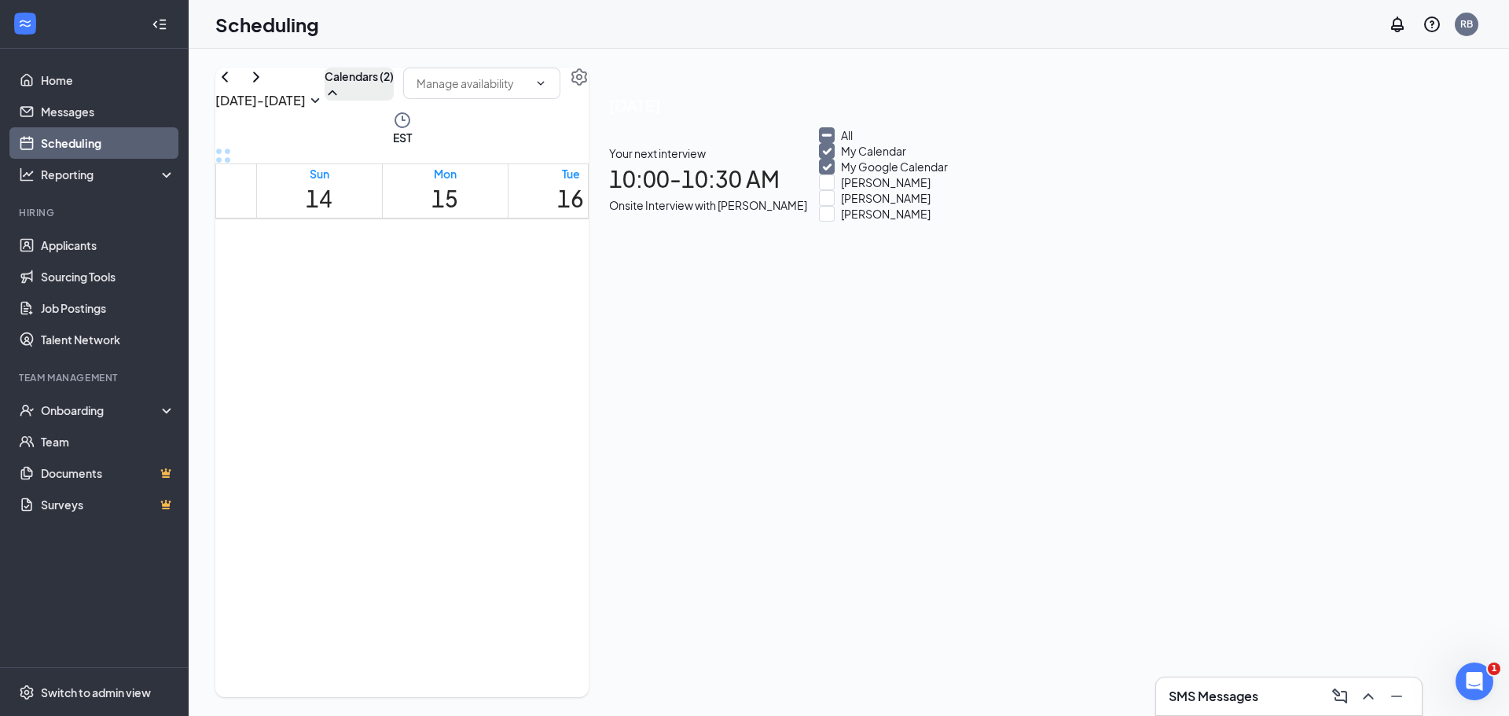
click at [589, 103] on div "[DATE] - [DATE] Calendars (2)" at bounding box center [401, 89] width 373 height 43
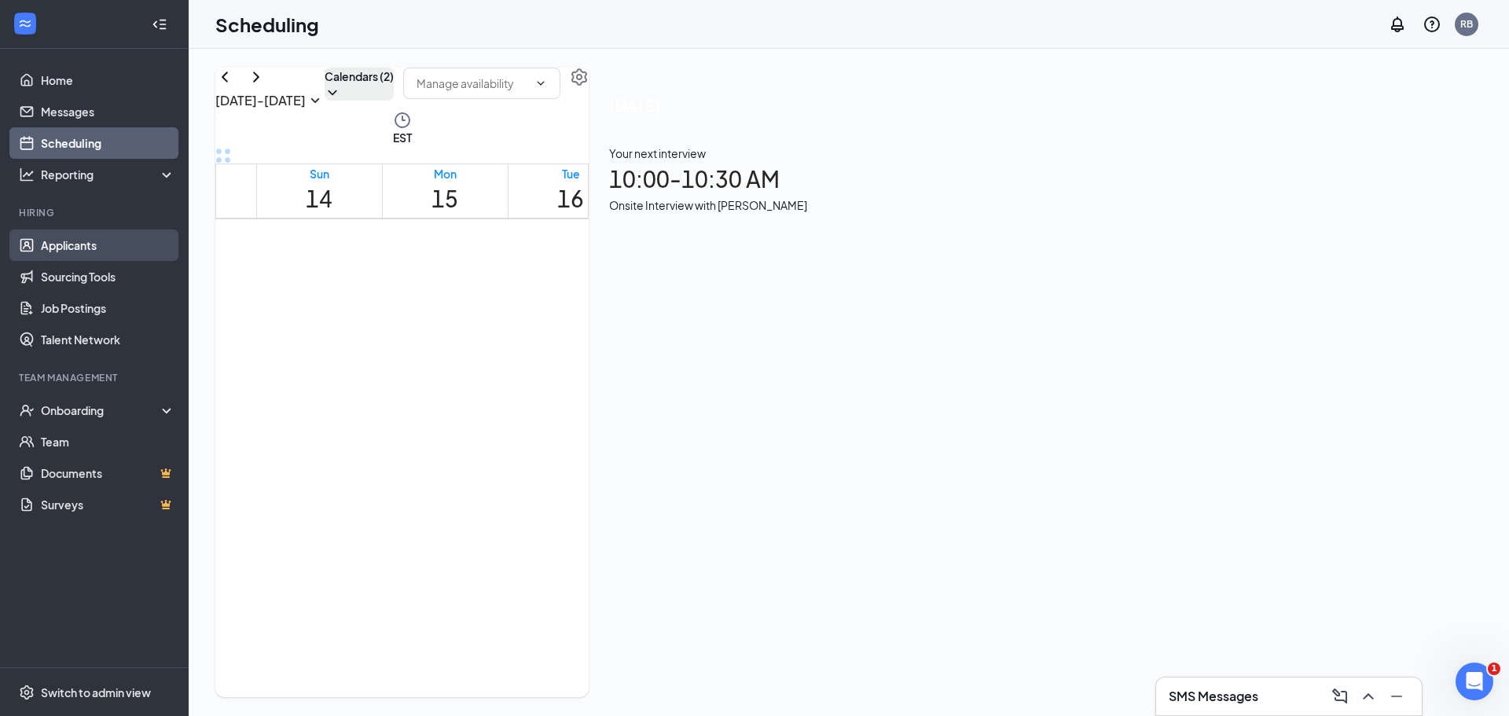
click at [50, 237] on link "Applicants" at bounding box center [108, 245] width 134 height 31
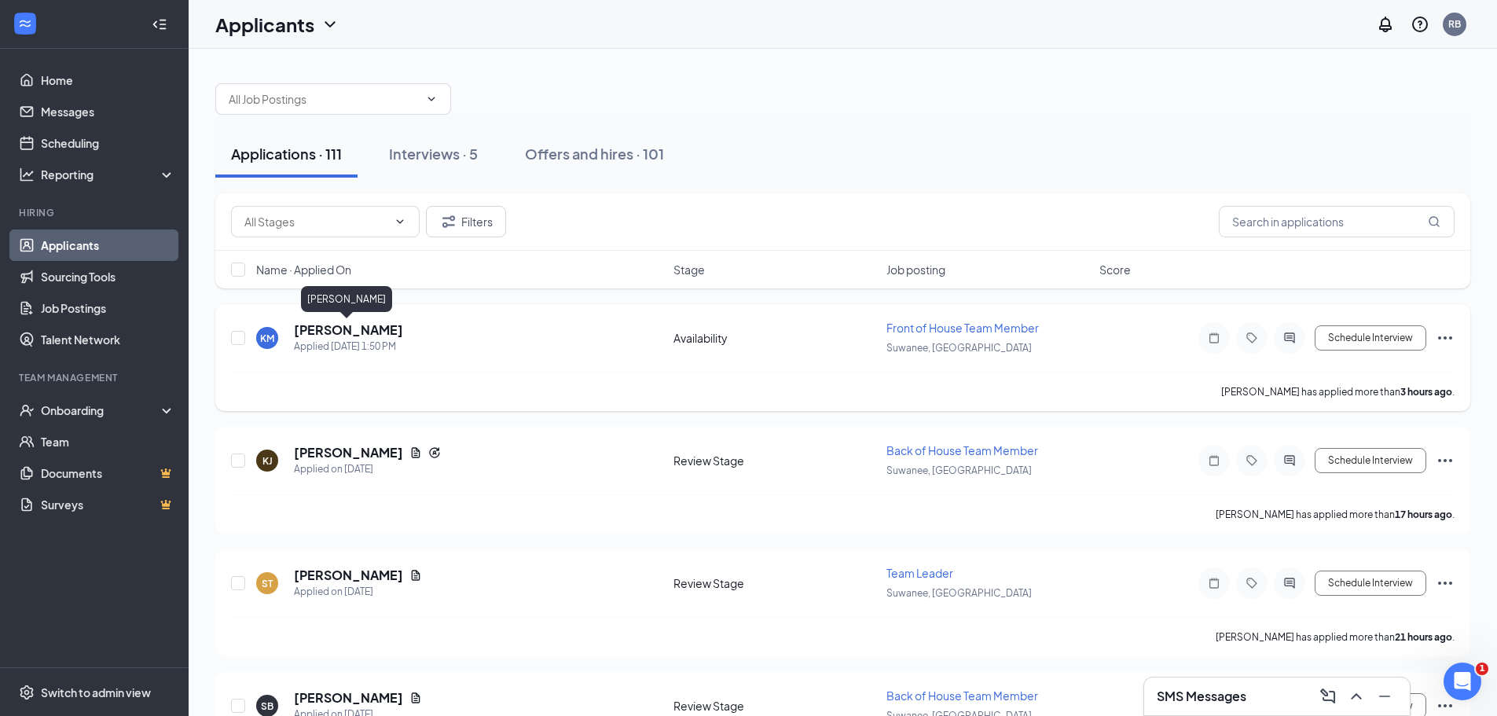
click at [324, 333] on h5 "[PERSON_NAME]" at bounding box center [348, 329] width 109 height 17
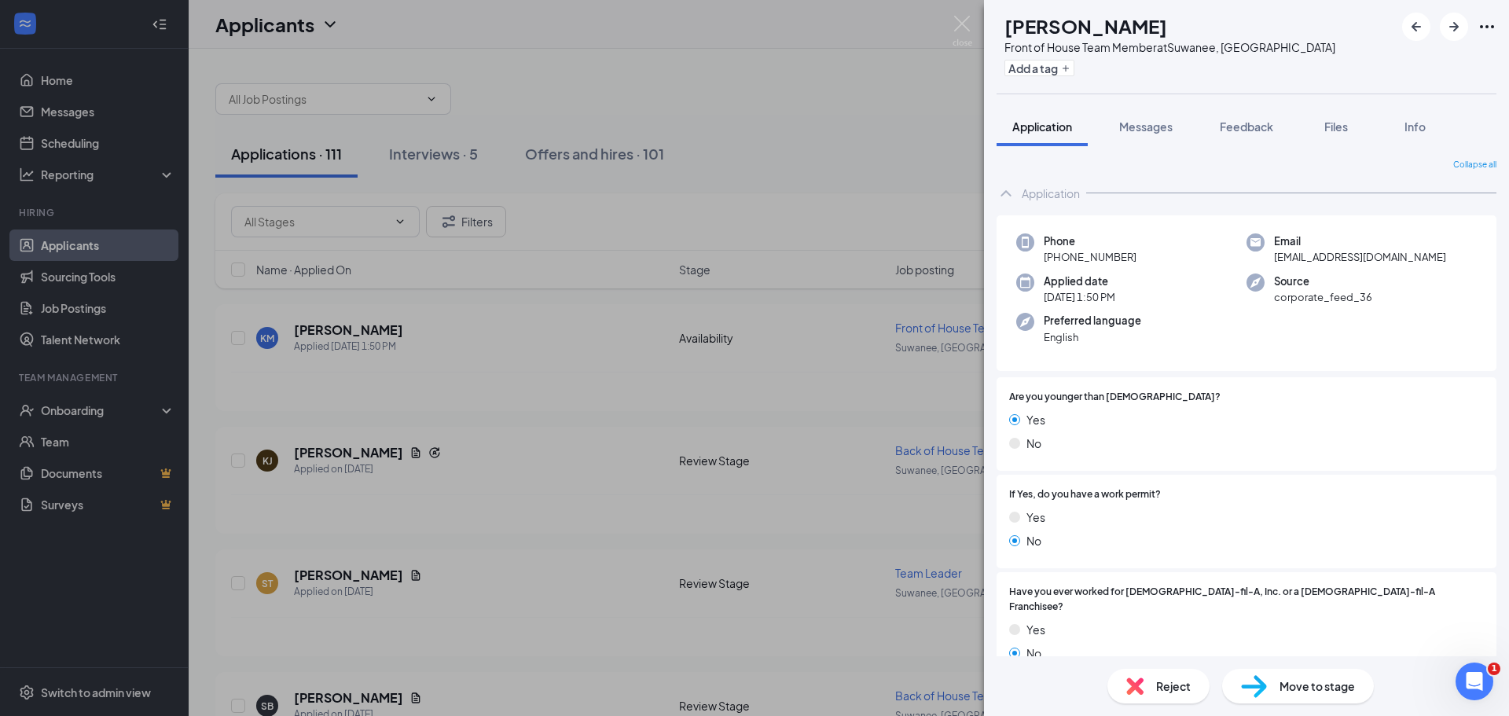
click at [1297, 684] on span "Move to stage" at bounding box center [1317, 686] width 75 height 17
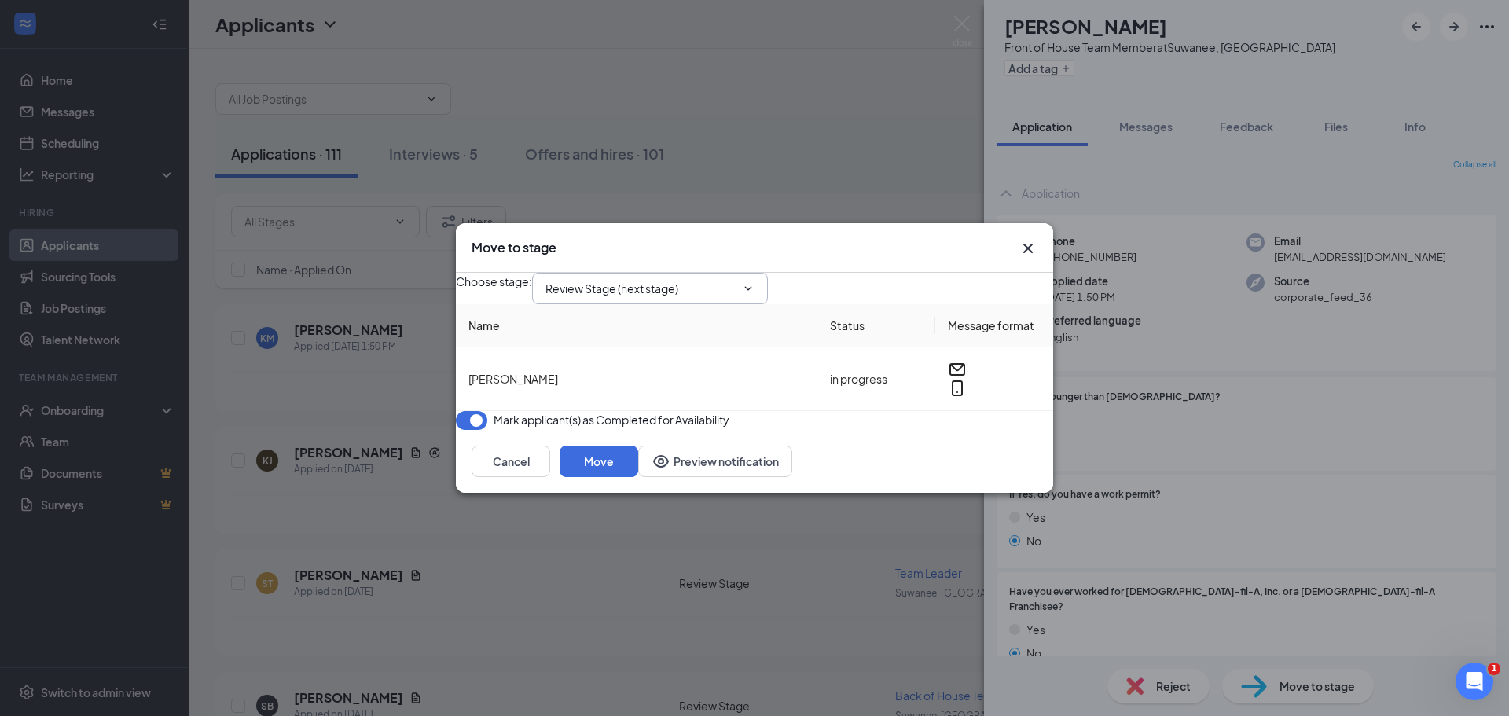
click at [755, 282] on icon "ChevronDown" at bounding box center [748, 288] width 13 height 13
click at [630, 280] on input "Review Stage (next stage)" at bounding box center [640, 288] width 190 height 17
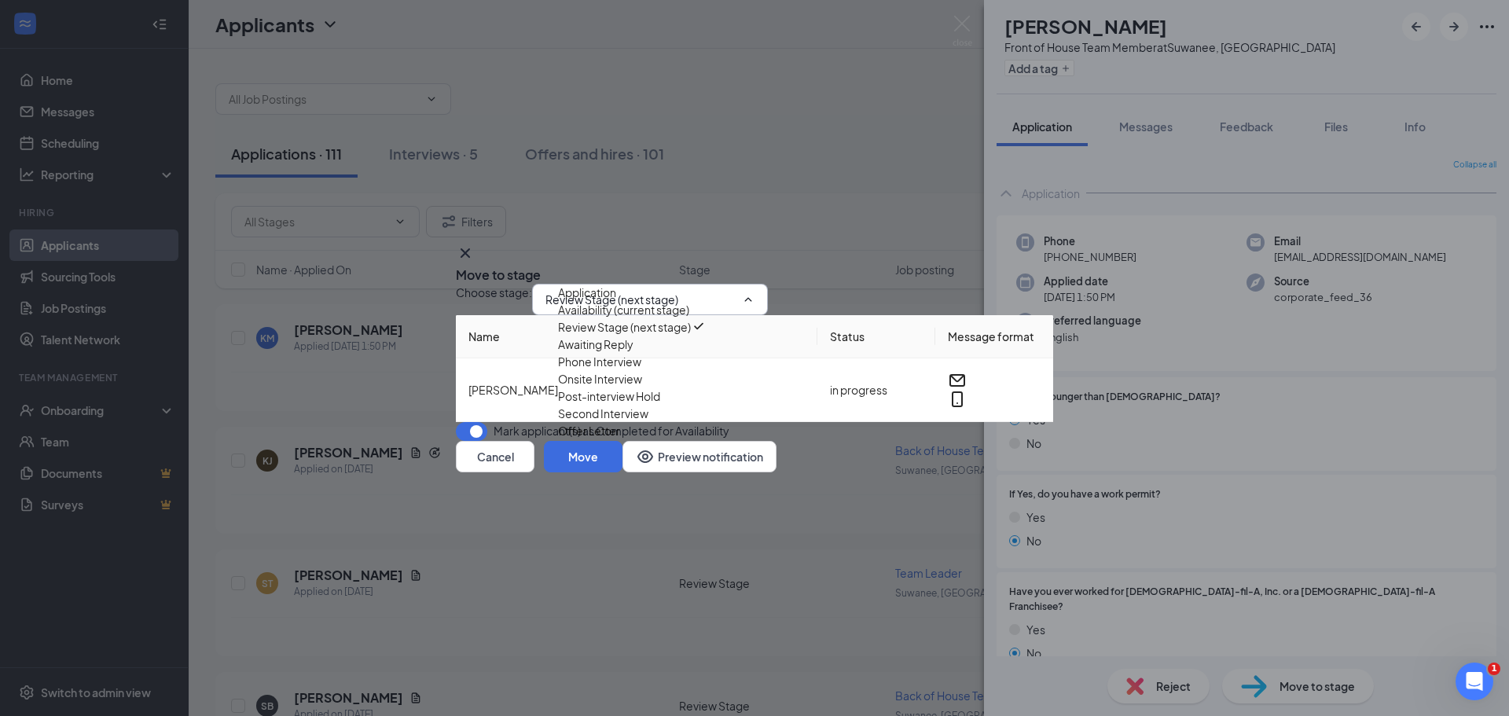
click at [641, 370] on div "Phone Interview" at bounding box center [599, 361] width 83 height 17
type input "Phone Interview"
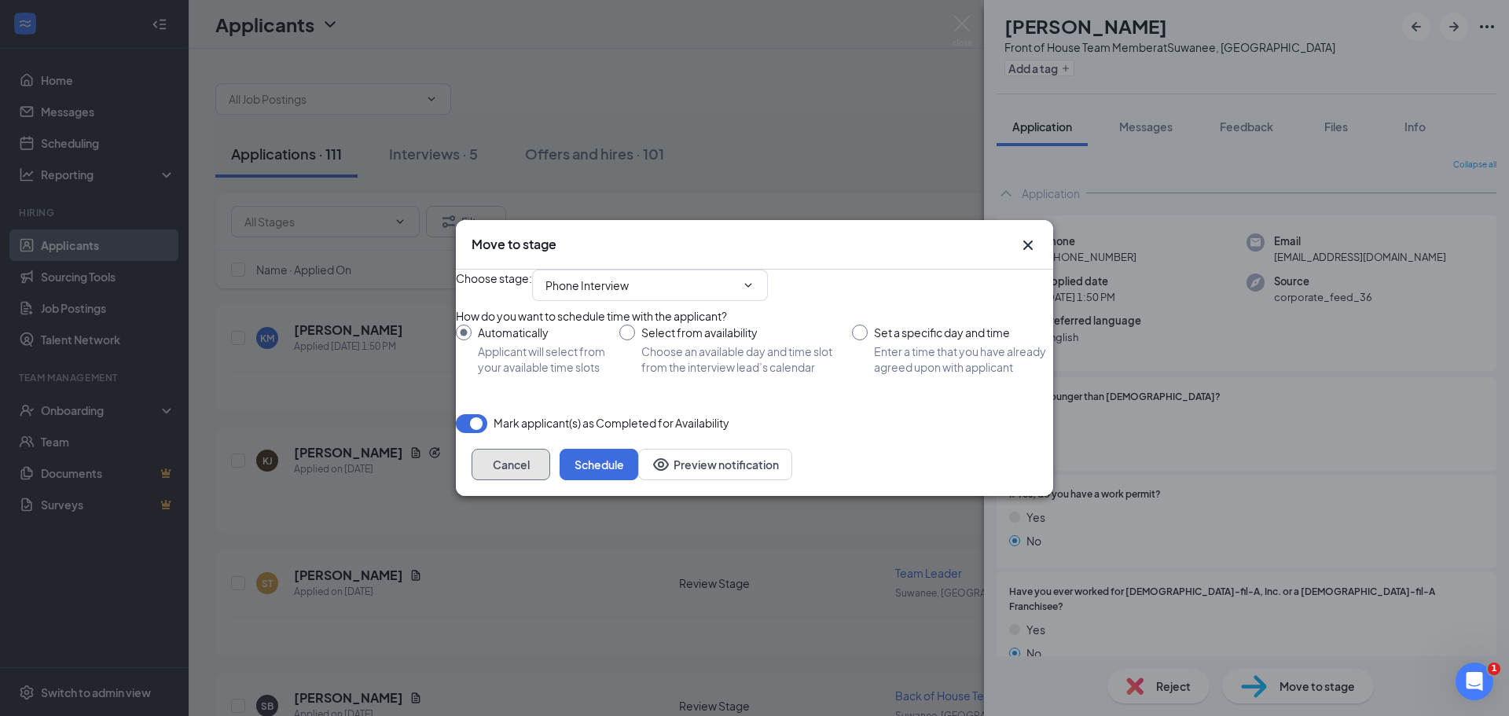
click at [550, 480] on button "Cancel" at bounding box center [511, 464] width 79 height 31
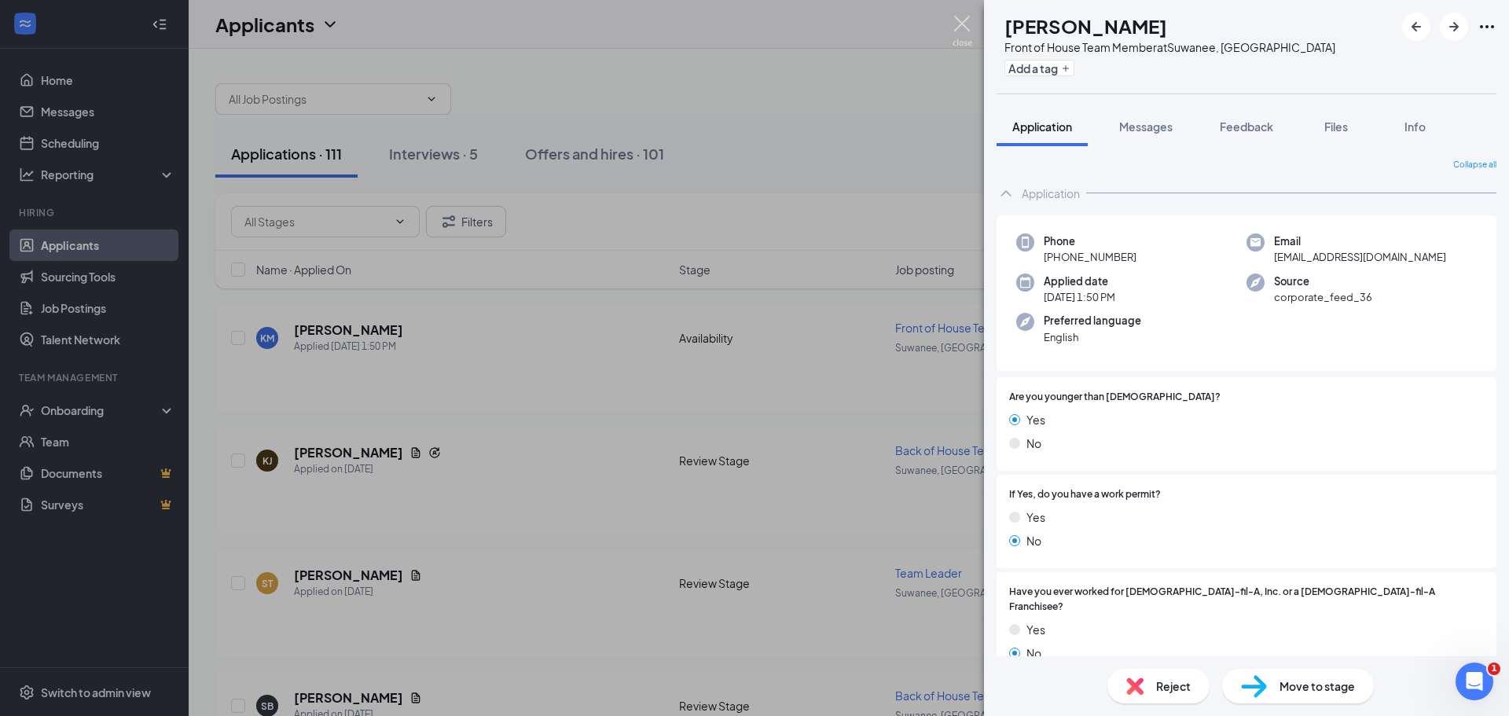
click at [961, 24] on img at bounding box center [963, 31] width 20 height 31
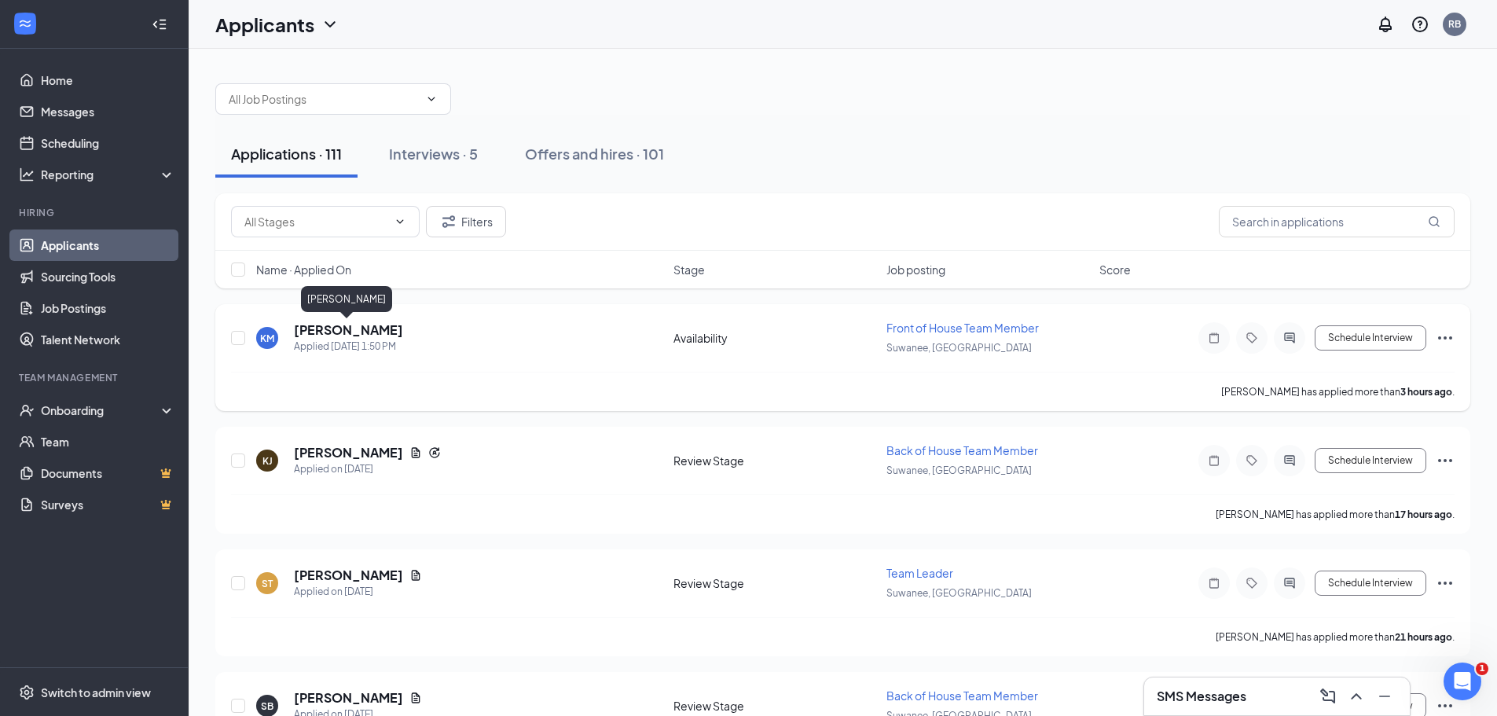
click at [335, 325] on h5 "[PERSON_NAME]" at bounding box center [348, 329] width 109 height 17
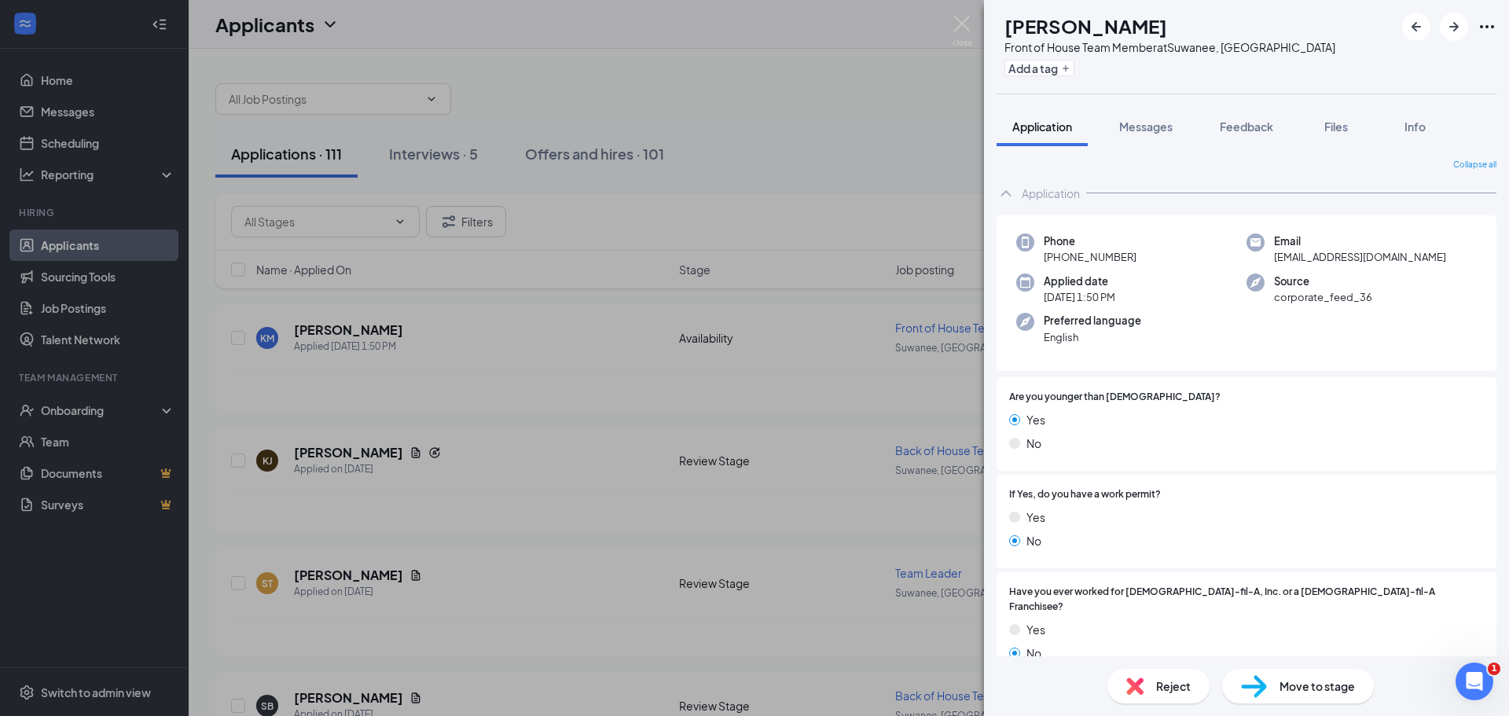
click at [1305, 692] on span "Move to stage" at bounding box center [1317, 686] width 75 height 17
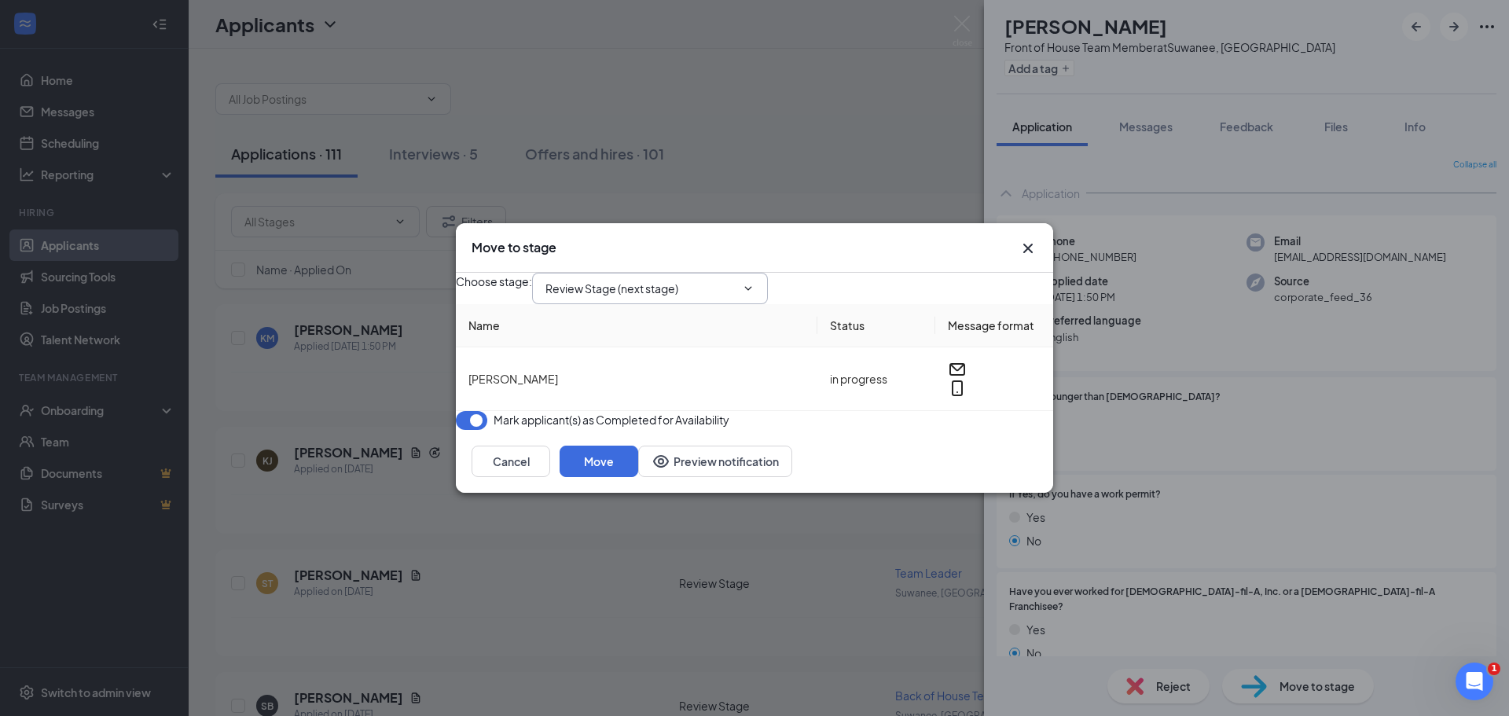
click at [631, 280] on input "Review Stage (next stage)" at bounding box center [640, 288] width 190 height 17
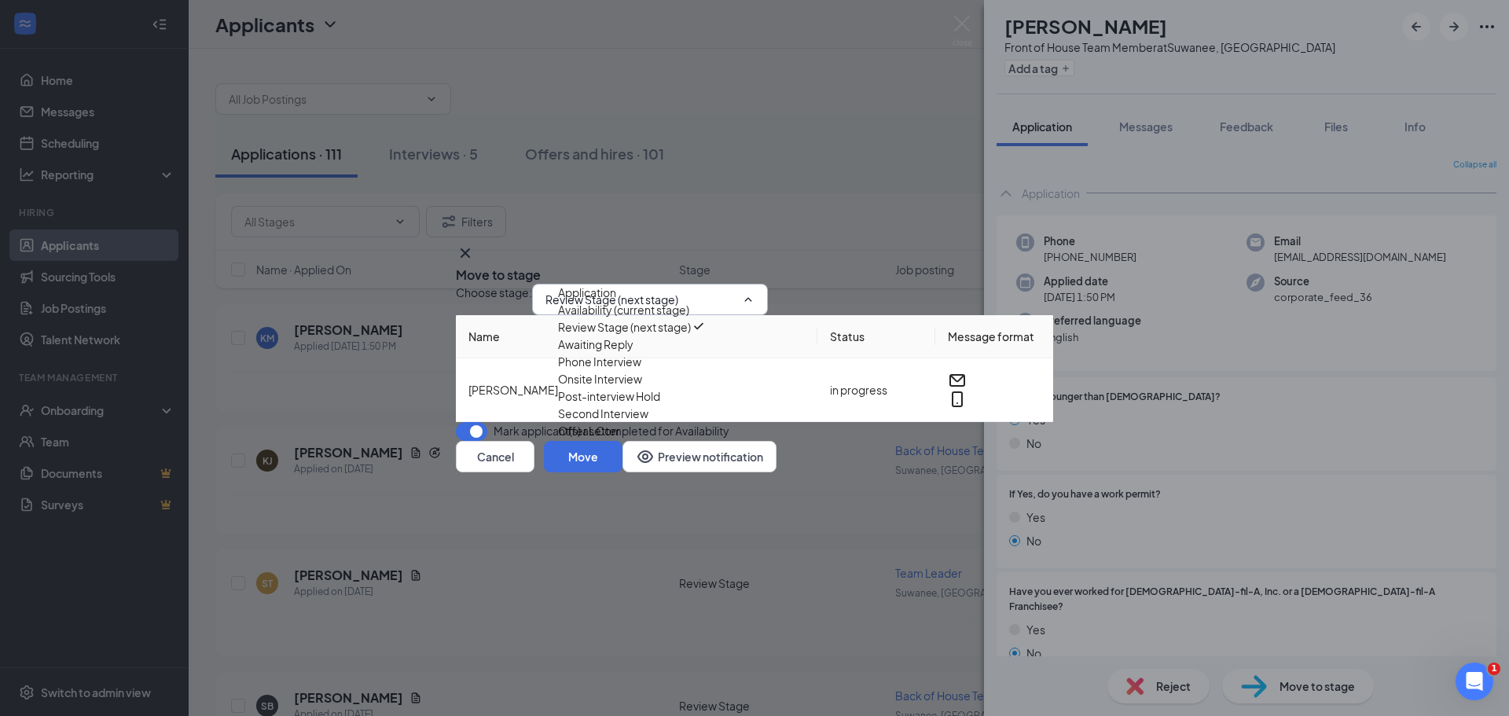
click at [602, 370] on div "Phone Interview" at bounding box center [599, 361] width 83 height 17
type input "Phone Interview"
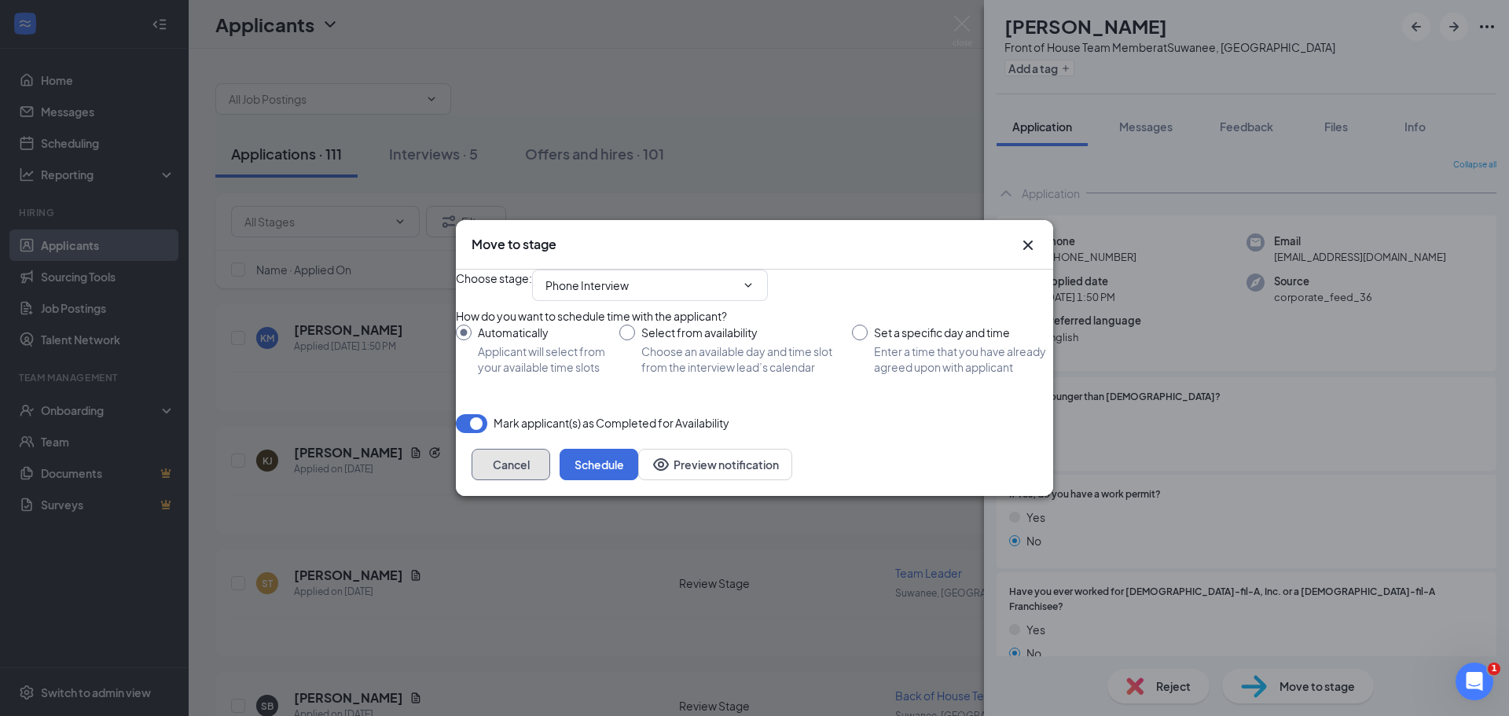
click at [550, 480] on button "Cancel" at bounding box center [511, 464] width 79 height 31
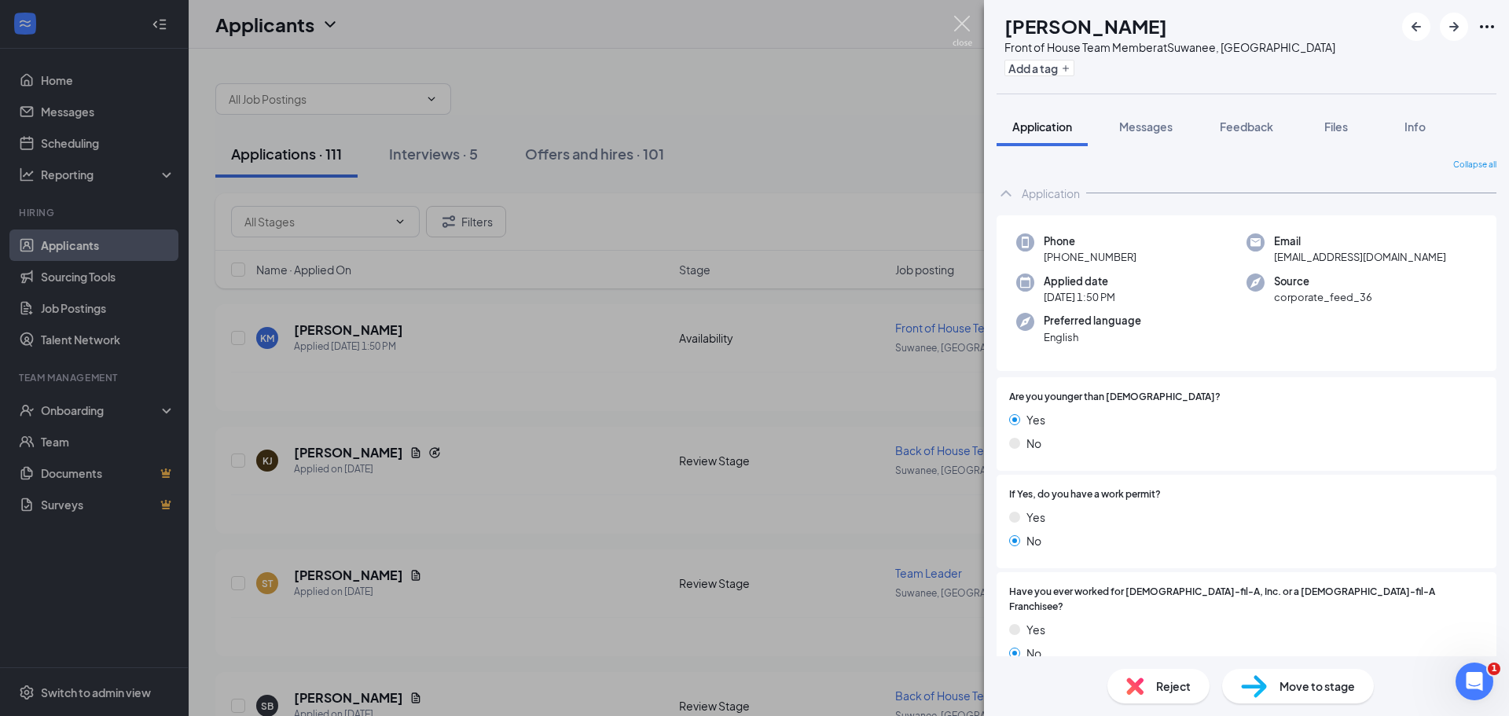
click at [964, 21] on img at bounding box center [963, 31] width 20 height 31
